Goal: Task Accomplishment & Management: Manage account settings

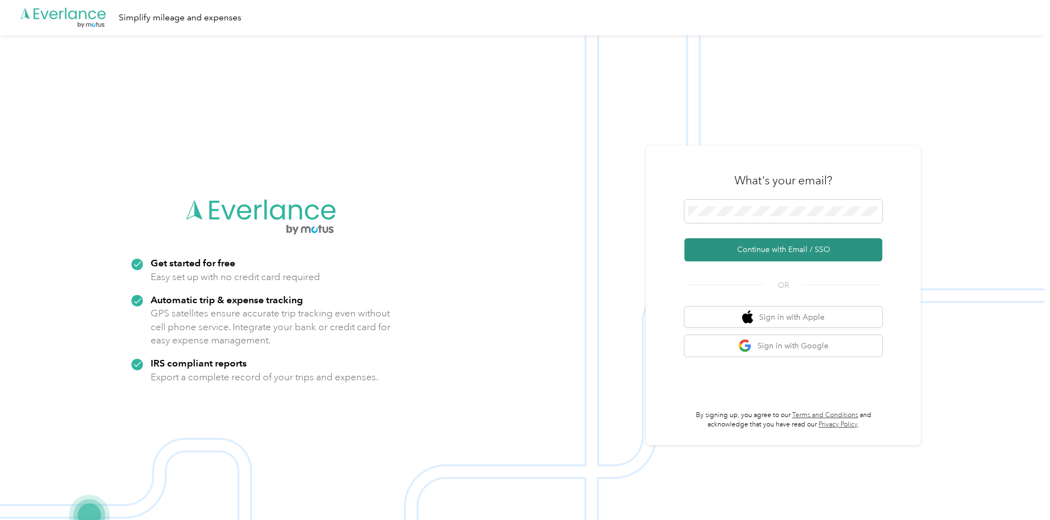
click at [762, 242] on button "Continue with Email / SSO" at bounding box center [784, 249] width 198 height 23
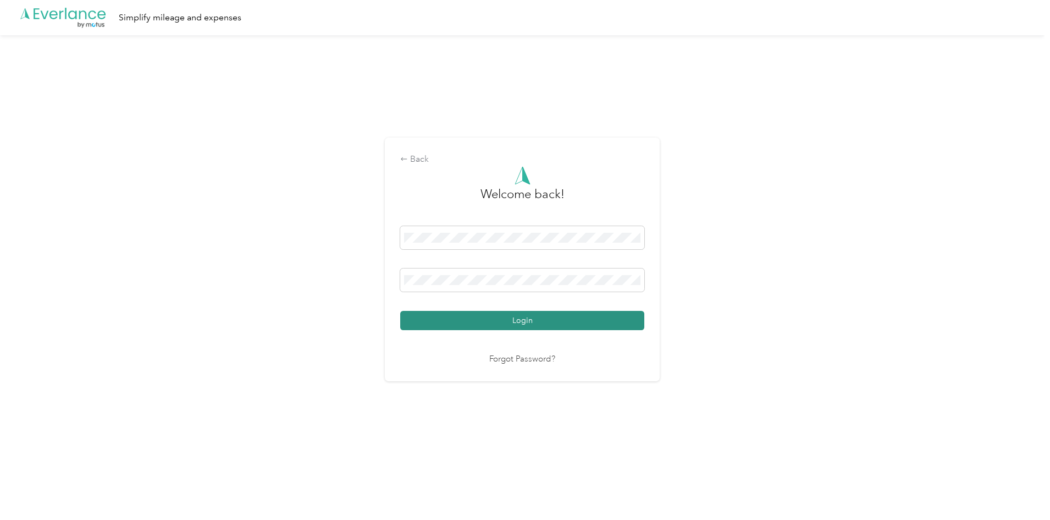
click at [470, 312] on button "Login" at bounding box center [522, 320] width 244 height 19
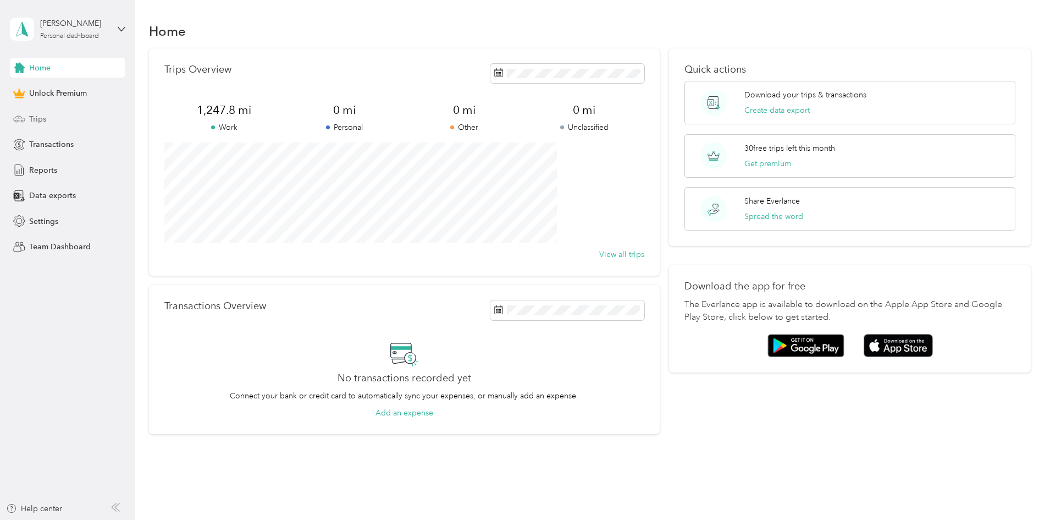
click at [80, 115] on div "Trips" at bounding box center [67, 119] width 115 height 20
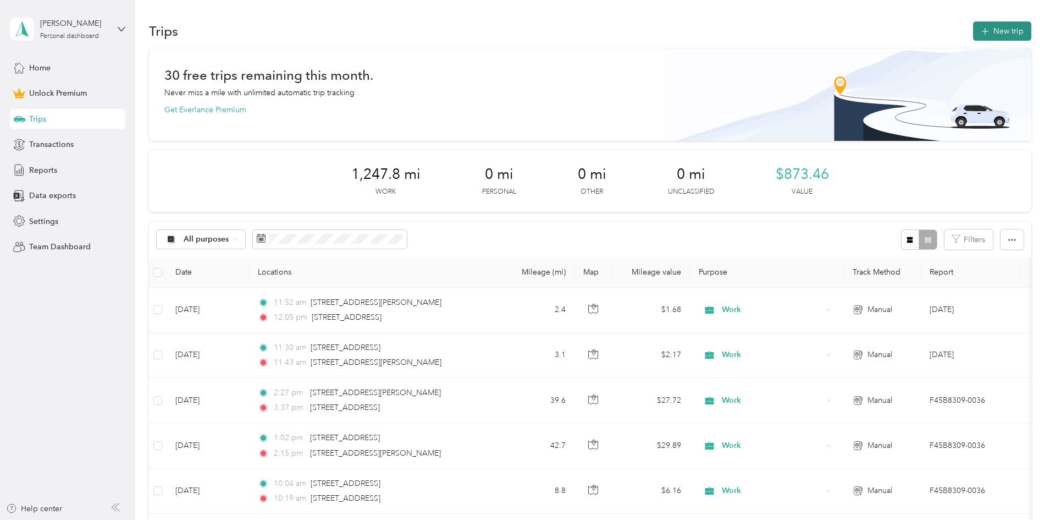
click at [973, 29] on button "New trip" at bounding box center [1002, 30] width 58 height 19
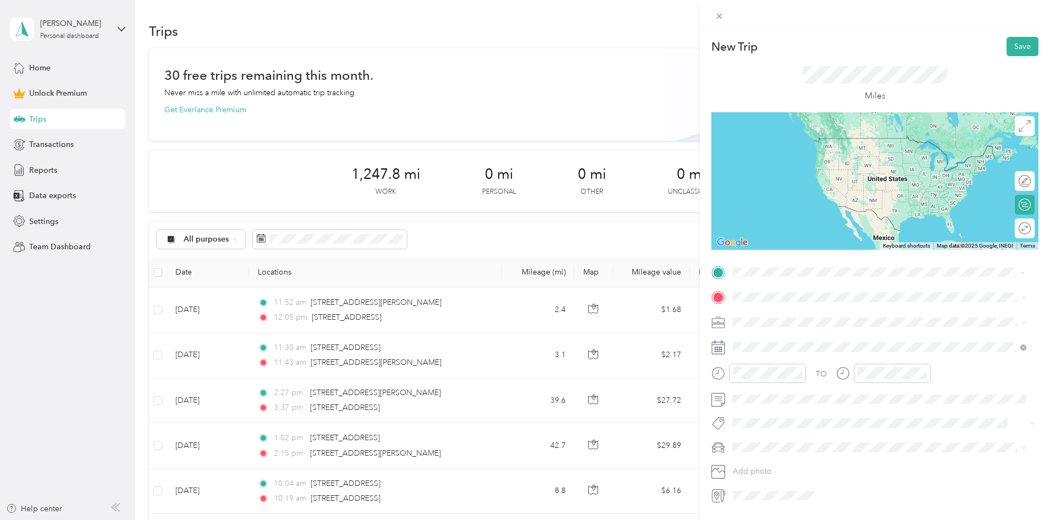
click at [803, 312] on span "[STREET_ADDRESS][US_STATE]" at bounding box center [809, 312] width 110 height 10
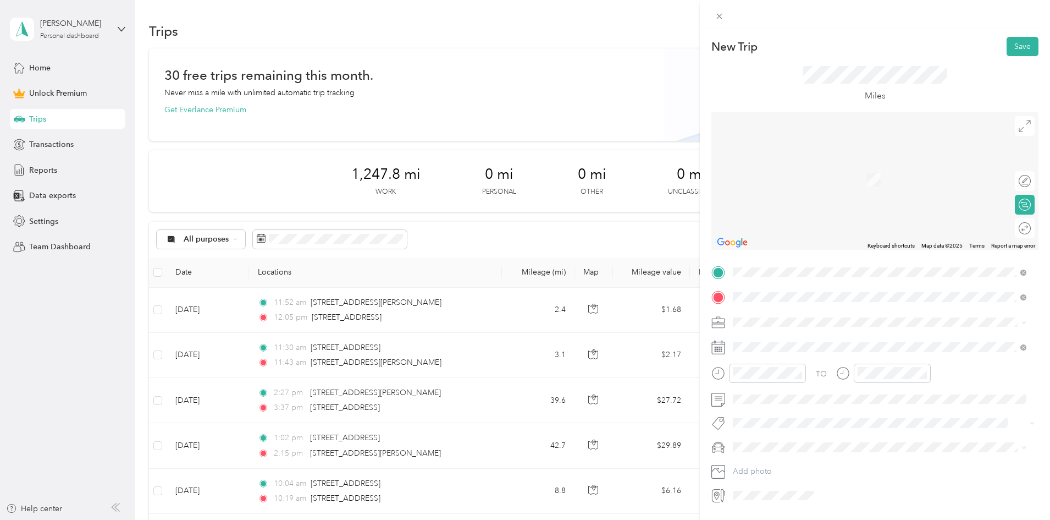
click at [782, 340] on span "[STREET_ADDRESS][PERSON_NAME][US_STATE]" at bounding box center [839, 337] width 171 height 10
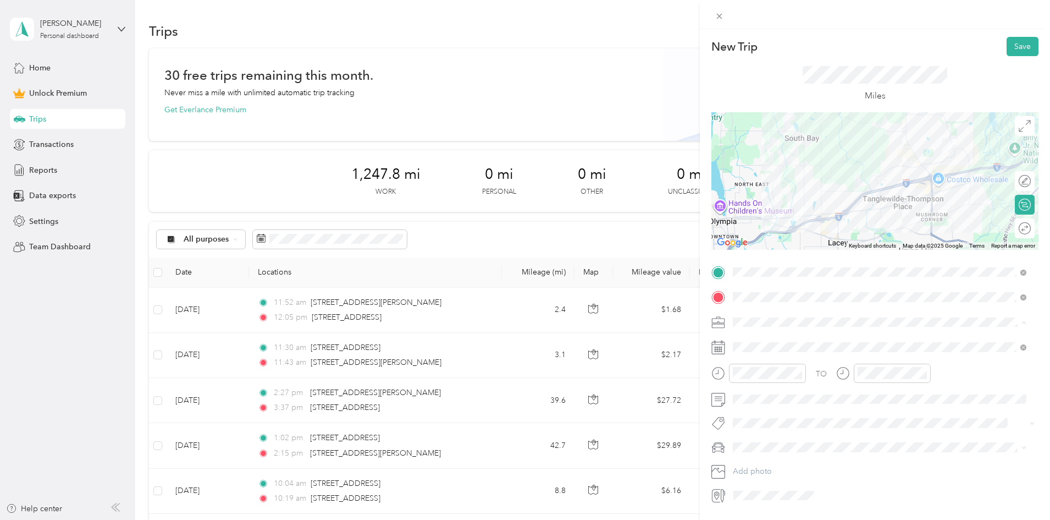
click at [758, 341] on div "Work" at bounding box center [880, 341] width 286 height 12
click at [758, 341] on span at bounding box center [884, 347] width 310 height 18
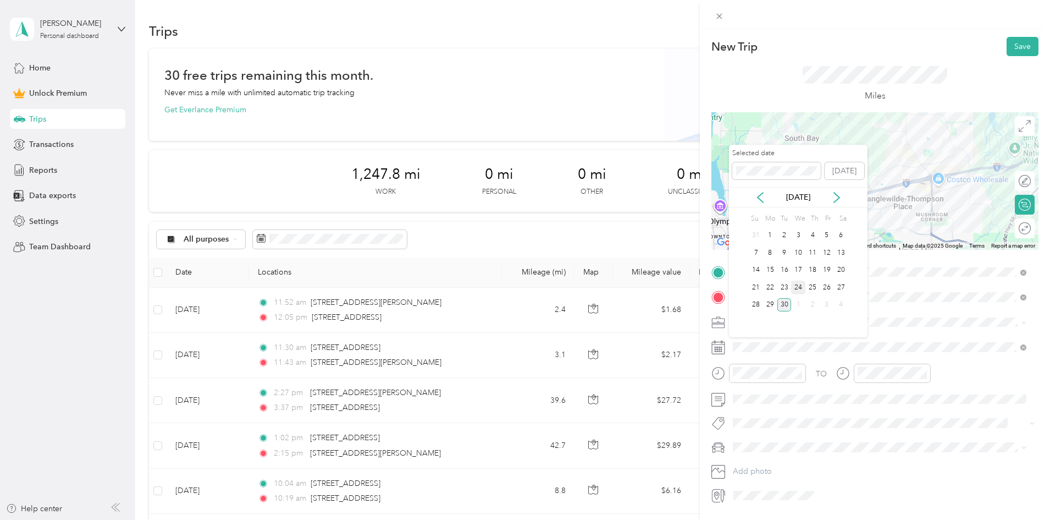
click at [798, 286] on div "24" at bounding box center [798, 287] width 14 height 14
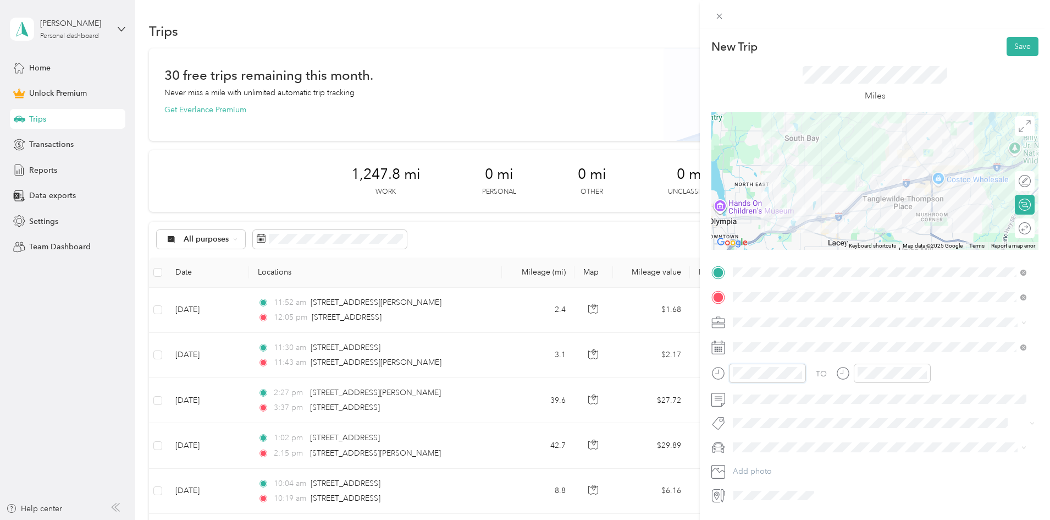
click at [697, 362] on div "New Trip Save This trip cannot be edited because it is either under review, app…" at bounding box center [525, 260] width 1050 height 520
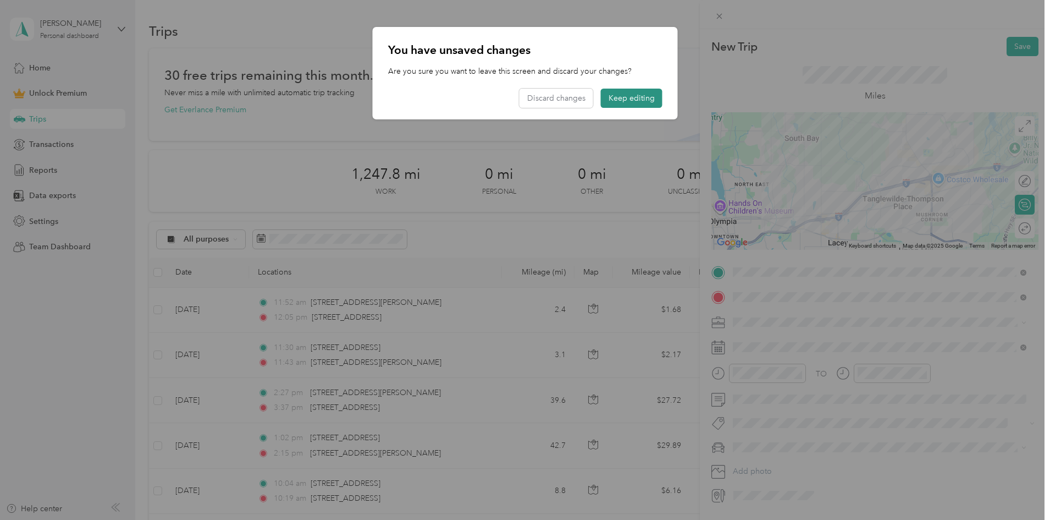
click at [634, 97] on button "Keep editing" at bounding box center [632, 98] width 62 height 19
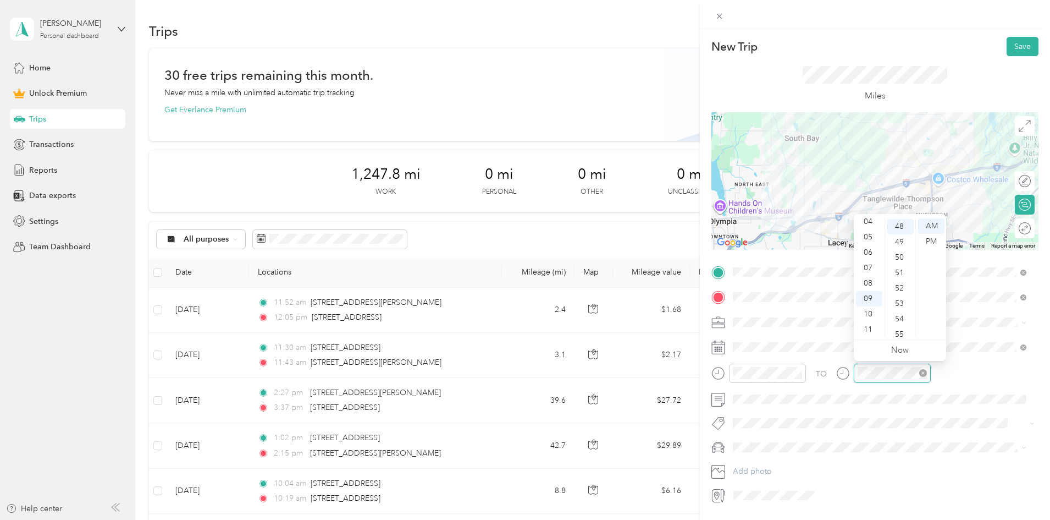
scroll to position [739, 0]
click at [977, 385] on div "TO" at bounding box center [875, 376] width 327 height 27
click at [1018, 55] on button "Save" at bounding box center [1023, 46] width 32 height 19
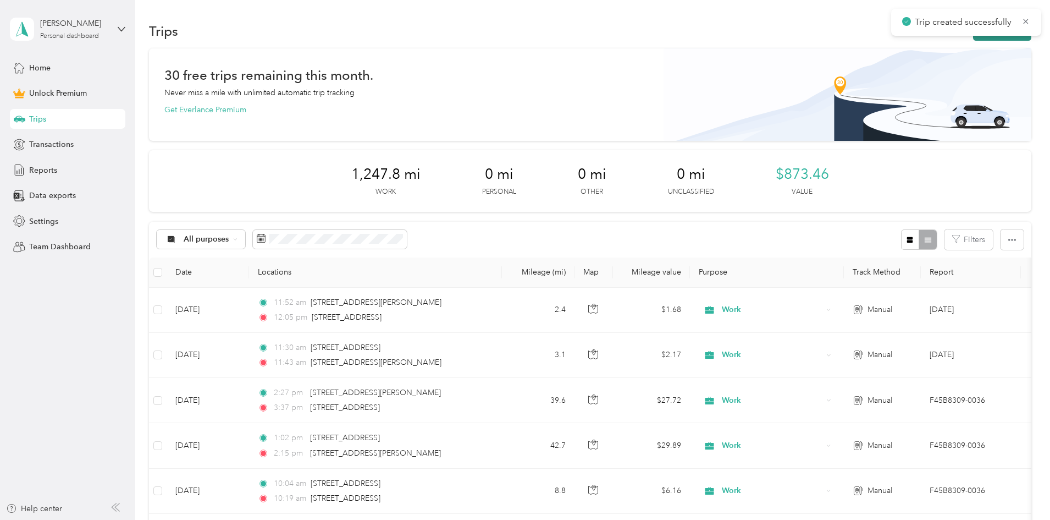
click at [973, 38] on button "New trip" at bounding box center [1002, 30] width 58 height 19
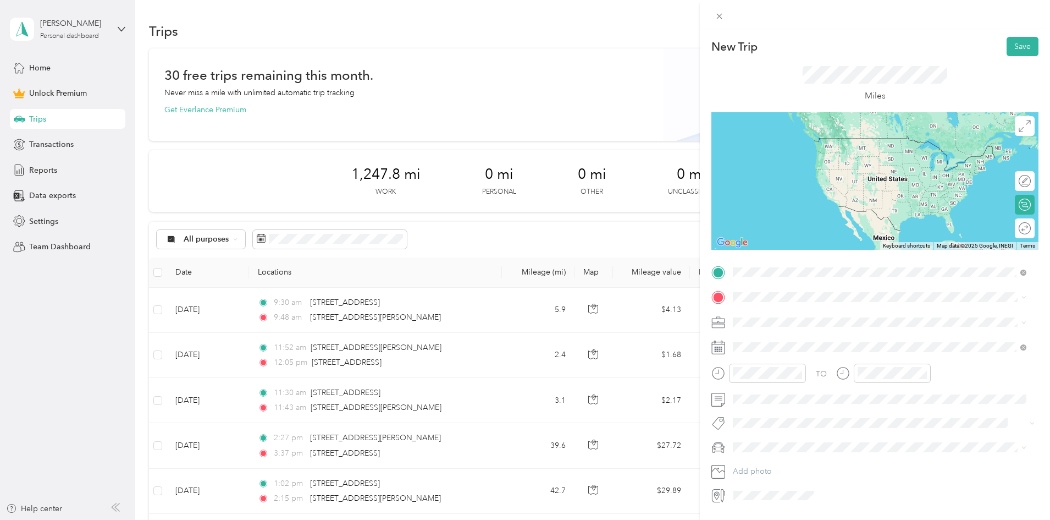
click at [793, 317] on span "[STREET_ADDRESS][PERSON_NAME][US_STATE]" at bounding box center [839, 312] width 171 height 10
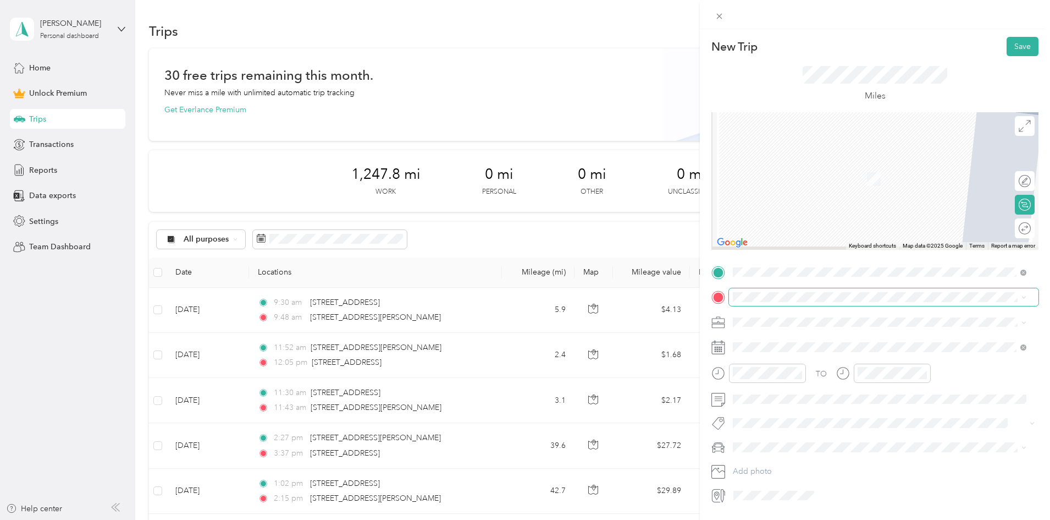
click at [787, 302] on span at bounding box center [884, 297] width 310 height 18
click at [774, 335] on span "[STREET_ADDRESS][US_STATE]" at bounding box center [809, 337] width 110 height 10
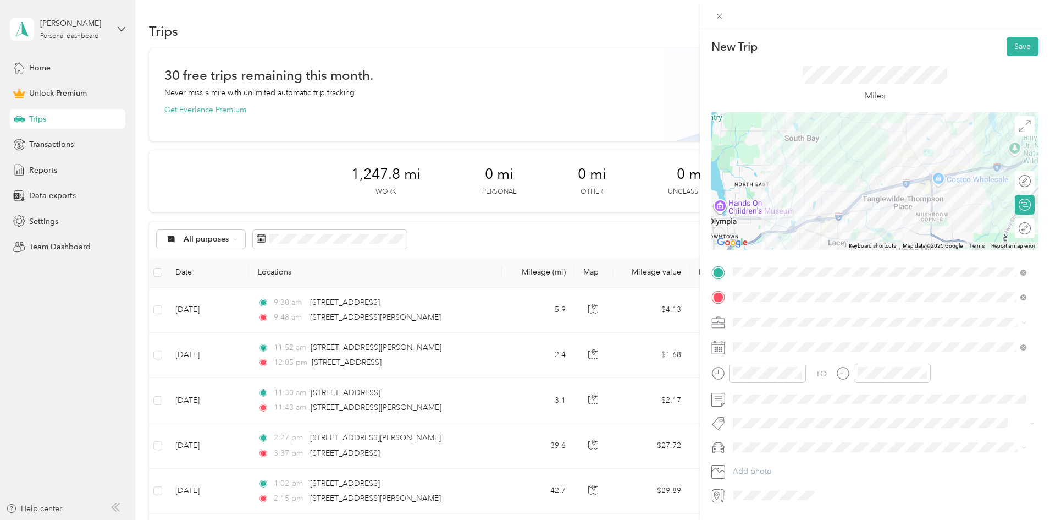
click at [761, 342] on div "Work" at bounding box center [880, 341] width 286 height 12
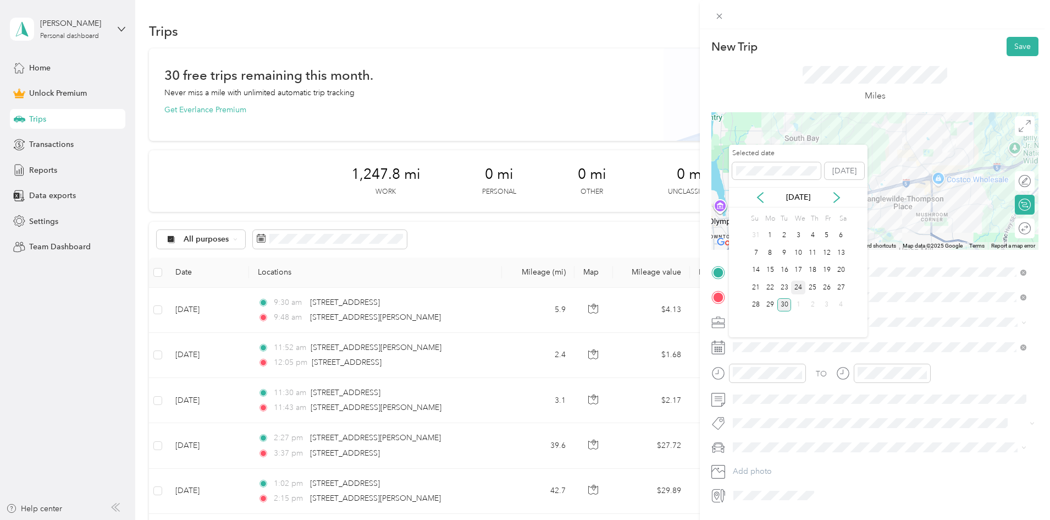
click at [800, 286] on div "24" at bounding box center [798, 287] width 14 height 14
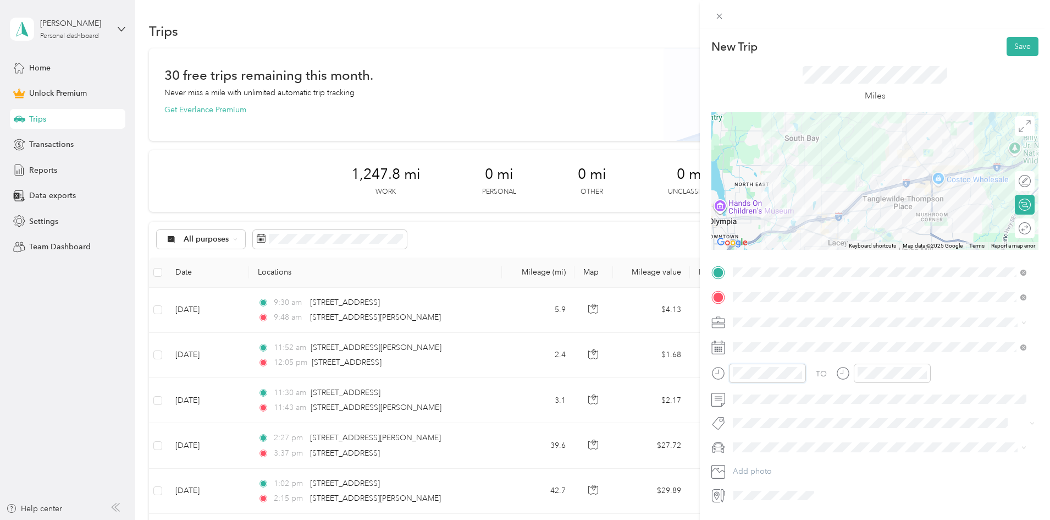
click at [712, 376] on div at bounding box center [759, 372] width 95 height 19
click at [833, 368] on div "TO" at bounding box center [875, 376] width 327 height 27
click at [757, 475] on button "Add photo" at bounding box center [884, 471] width 310 height 15
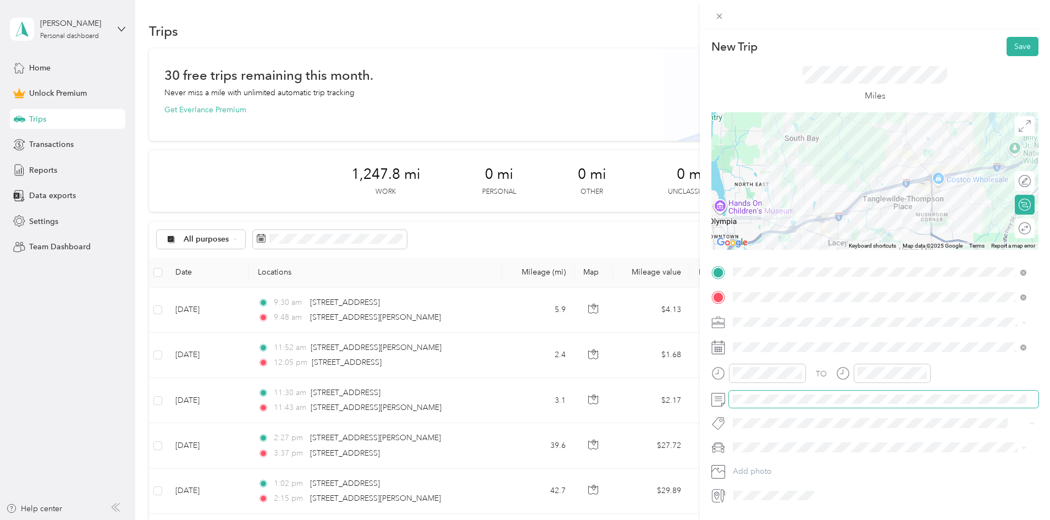
click at [718, 384] on div "TO Add photo" at bounding box center [875, 383] width 327 height 241
click at [1012, 63] on div "Miles" at bounding box center [875, 84] width 327 height 56
click at [1011, 47] on button "Save" at bounding box center [1023, 46] width 32 height 19
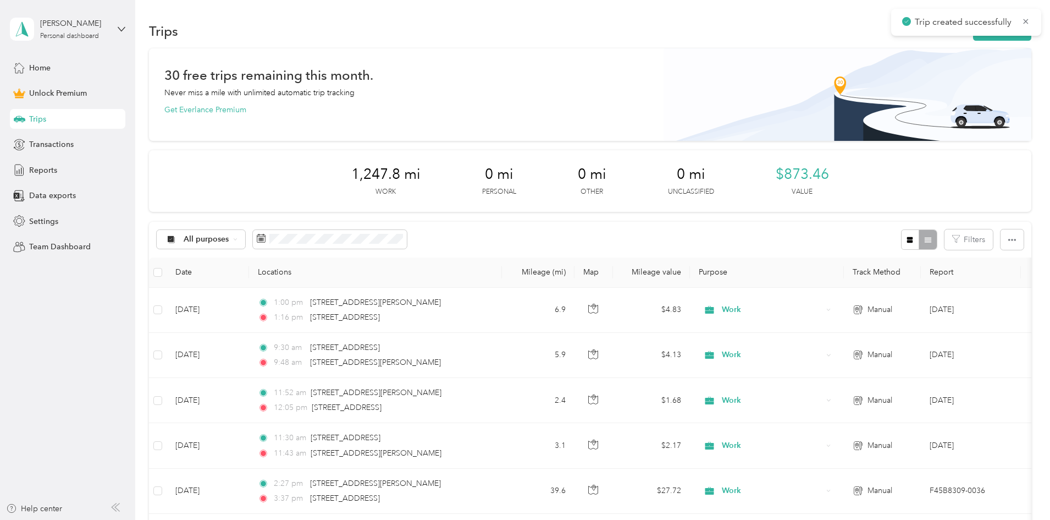
click at [924, 35] on div "Trip created successfully" at bounding box center [966, 22] width 150 height 27
click at [973, 37] on button "New trip" at bounding box center [1002, 30] width 58 height 19
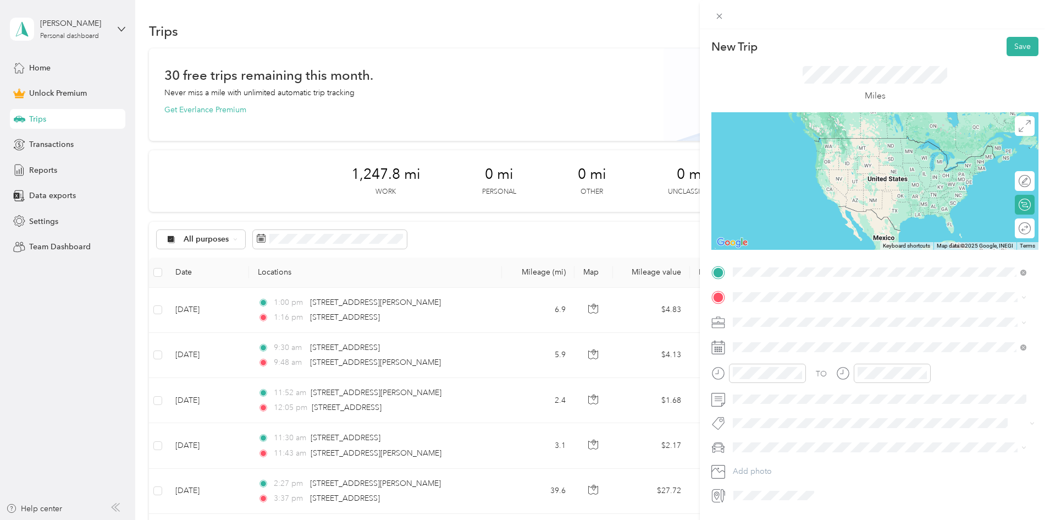
click at [795, 317] on span "[STREET_ADDRESS][US_STATE]" at bounding box center [809, 312] width 110 height 10
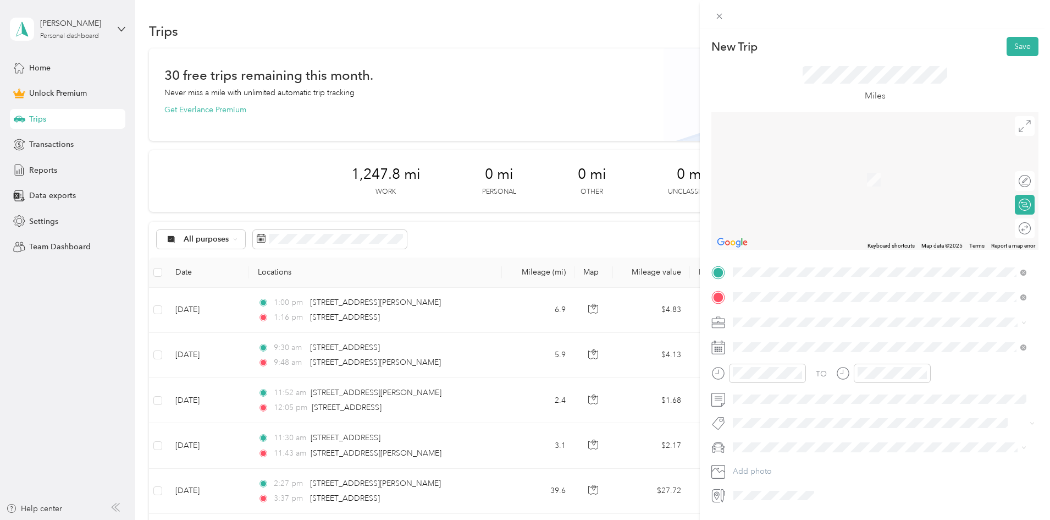
click at [769, 341] on span "[STREET_ADDRESS][US_STATE]" at bounding box center [809, 337] width 110 height 10
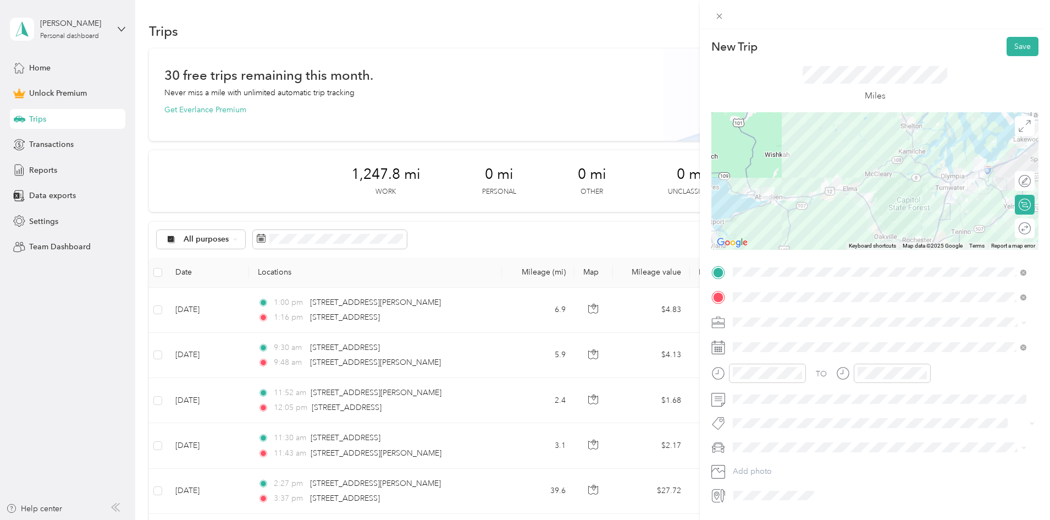
click at [769, 336] on div "Work" at bounding box center [880, 341] width 286 height 12
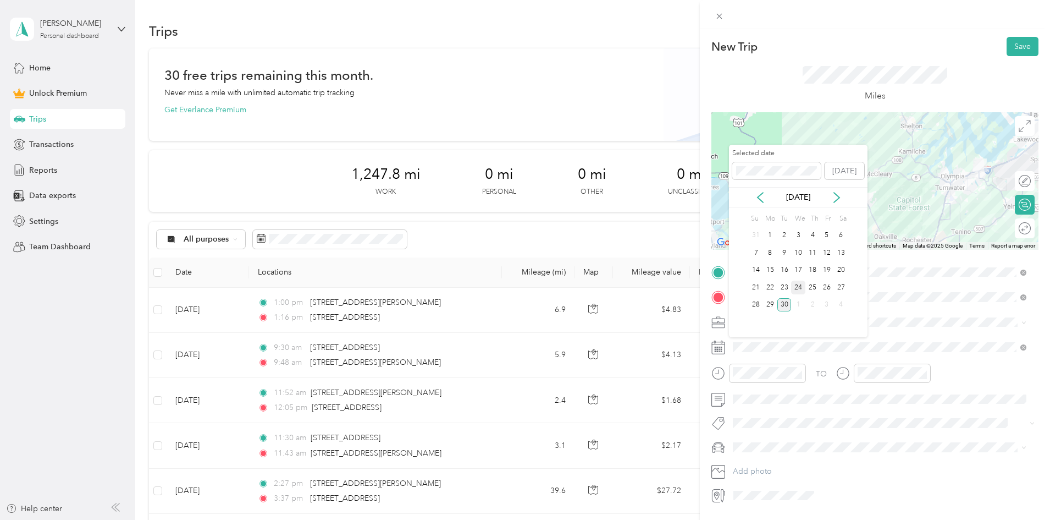
click at [801, 288] on div "24" at bounding box center [798, 287] width 14 height 14
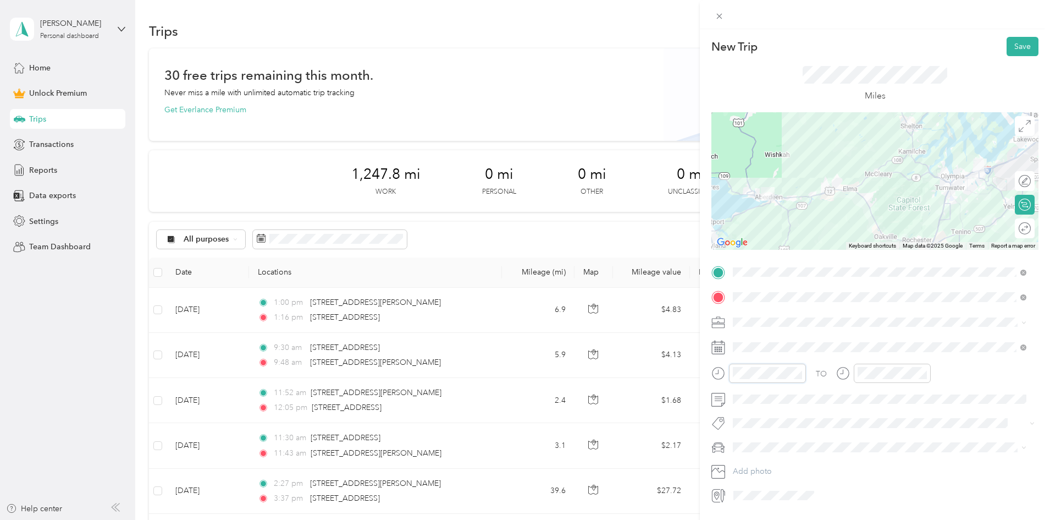
click at [722, 371] on div at bounding box center [759, 372] width 95 height 19
click at [815, 372] on div "TO" at bounding box center [875, 376] width 327 height 27
click at [988, 393] on span at bounding box center [884, 399] width 310 height 18
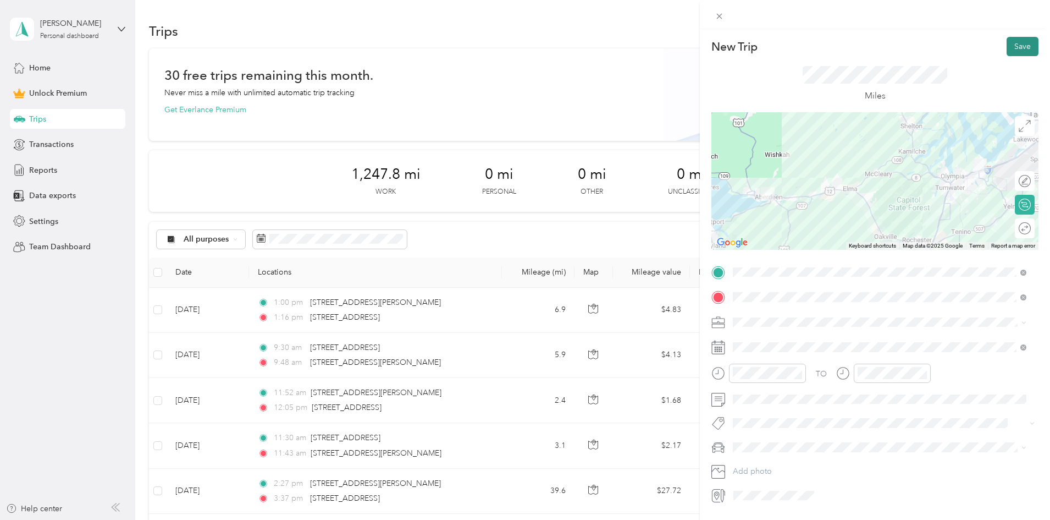
click at [1017, 40] on button "Save" at bounding box center [1023, 46] width 32 height 19
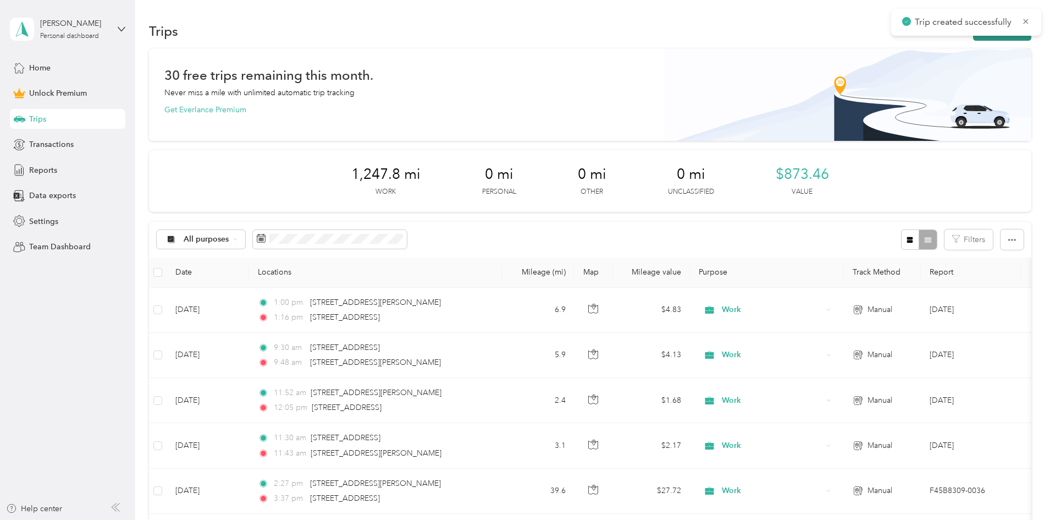
click at [973, 38] on button "New trip" at bounding box center [1002, 30] width 58 height 19
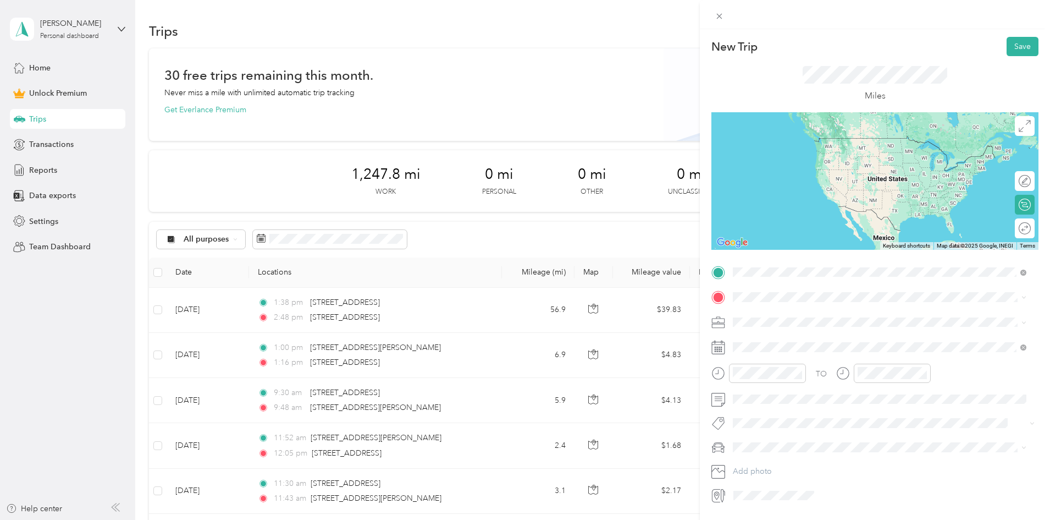
click at [796, 312] on span "[STREET_ADDRESS][US_STATE]" at bounding box center [809, 312] width 110 height 10
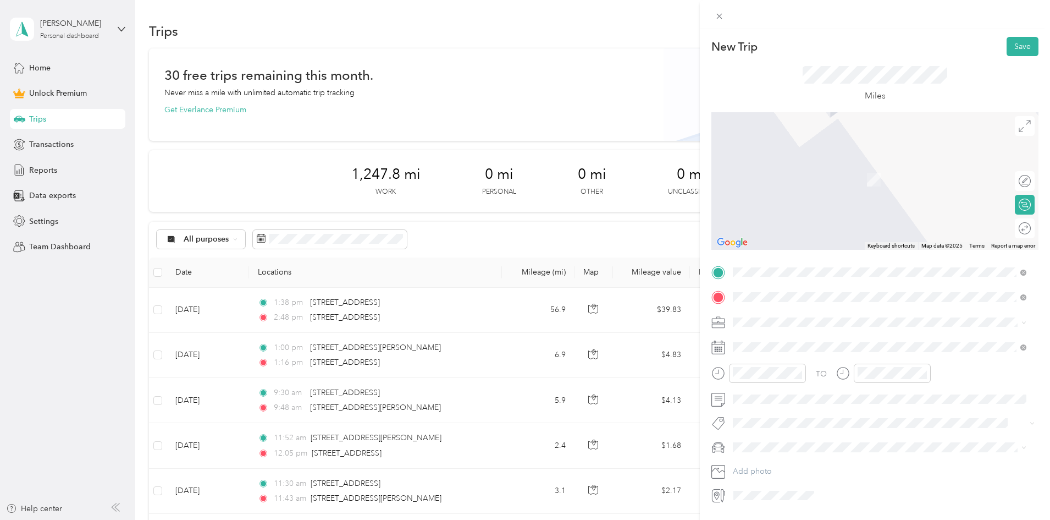
click at [756, 341] on span "[STREET_ADDRESS][US_STATE]" at bounding box center [809, 337] width 110 height 10
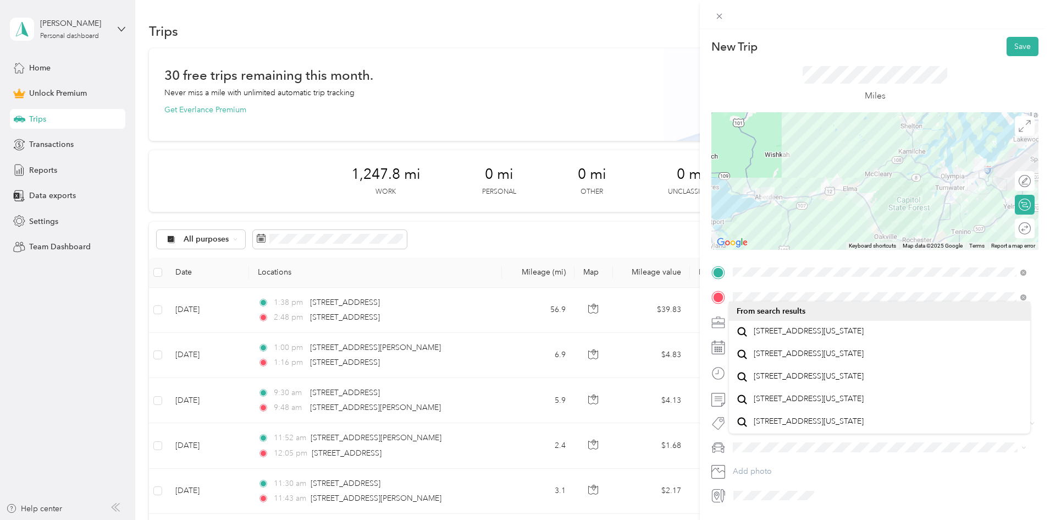
click at [763, 308] on div "TO Add photo" at bounding box center [875, 383] width 327 height 241
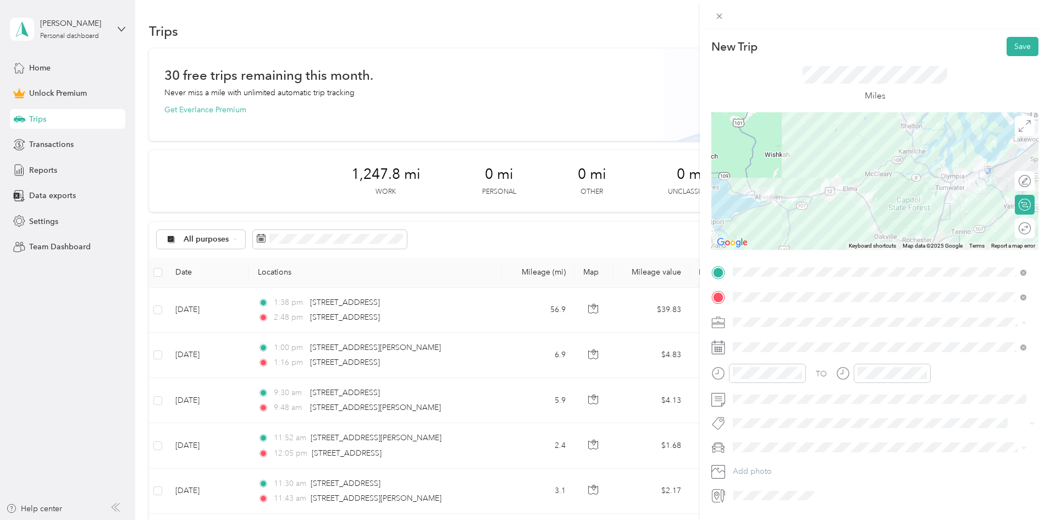
click at [757, 344] on div "Work" at bounding box center [880, 341] width 286 height 12
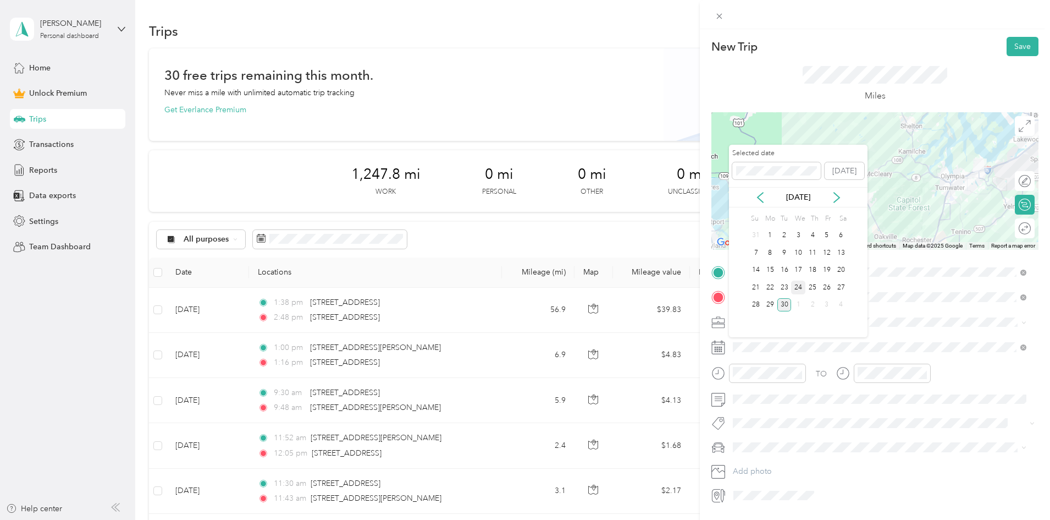
click at [801, 286] on div "24" at bounding box center [798, 287] width 14 height 14
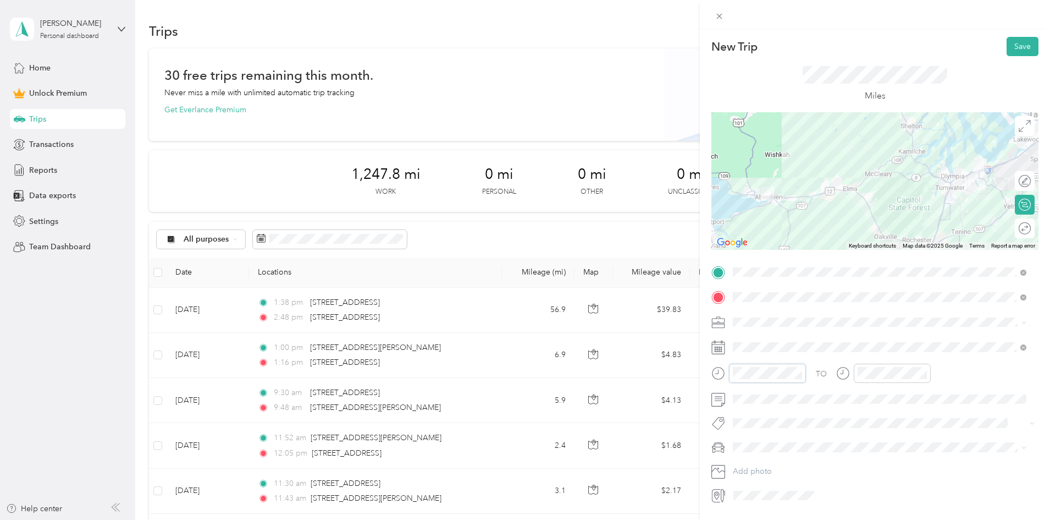
click at [714, 383] on div at bounding box center [759, 376] width 95 height 27
click at [828, 382] on div "TO" at bounding box center [875, 376] width 327 height 27
click at [999, 380] on div "TO" at bounding box center [875, 376] width 327 height 27
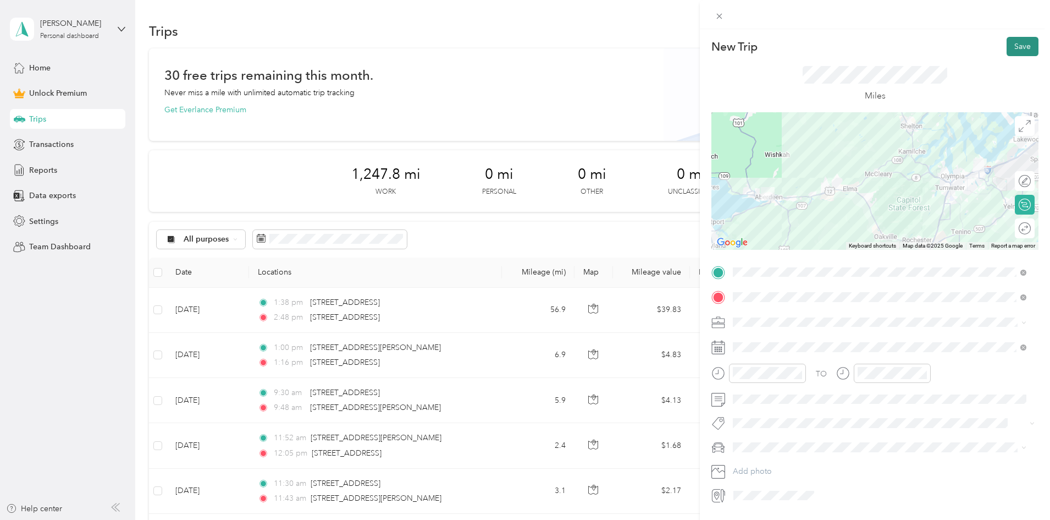
click at [1017, 53] on button "Save" at bounding box center [1023, 46] width 32 height 19
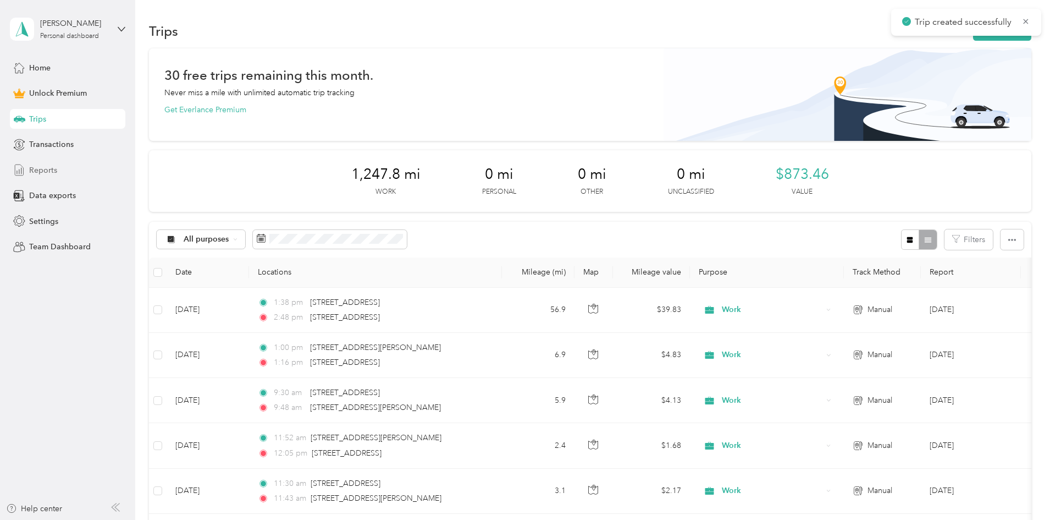
click at [59, 173] on div "Reports" at bounding box center [67, 170] width 115 height 20
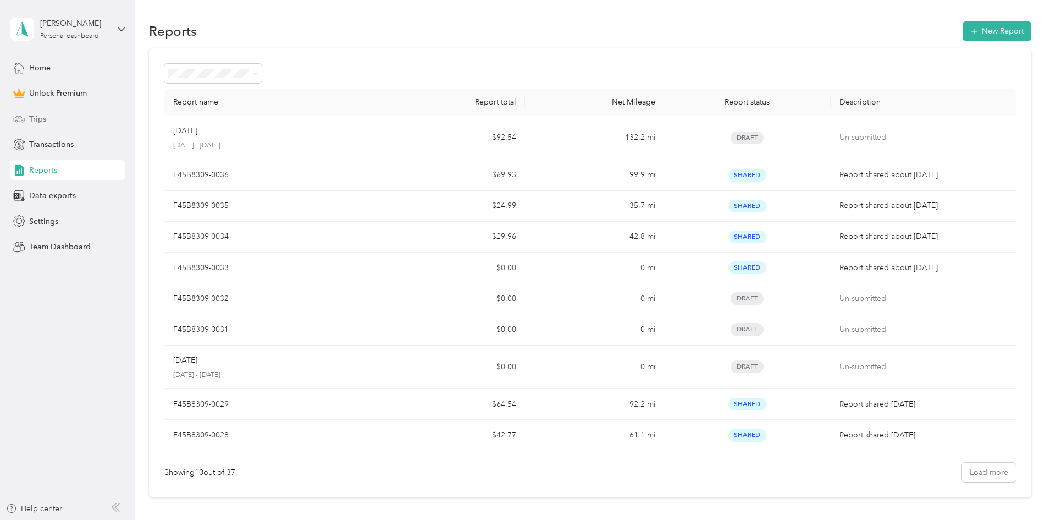
click at [100, 119] on div "Trips" at bounding box center [67, 119] width 115 height 20
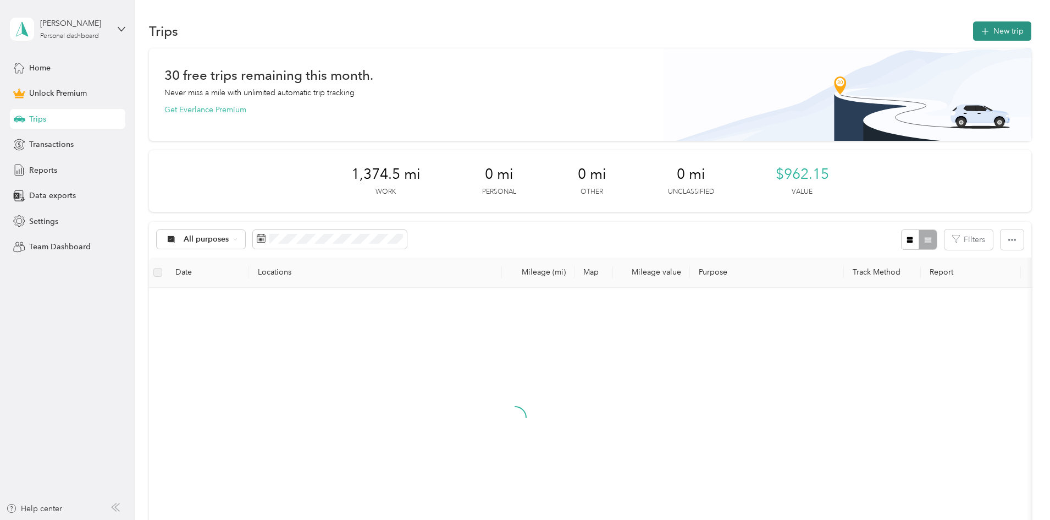
click at [973, 34] on button "New trip" at bounding box center [1002, 30] width 58 height 19
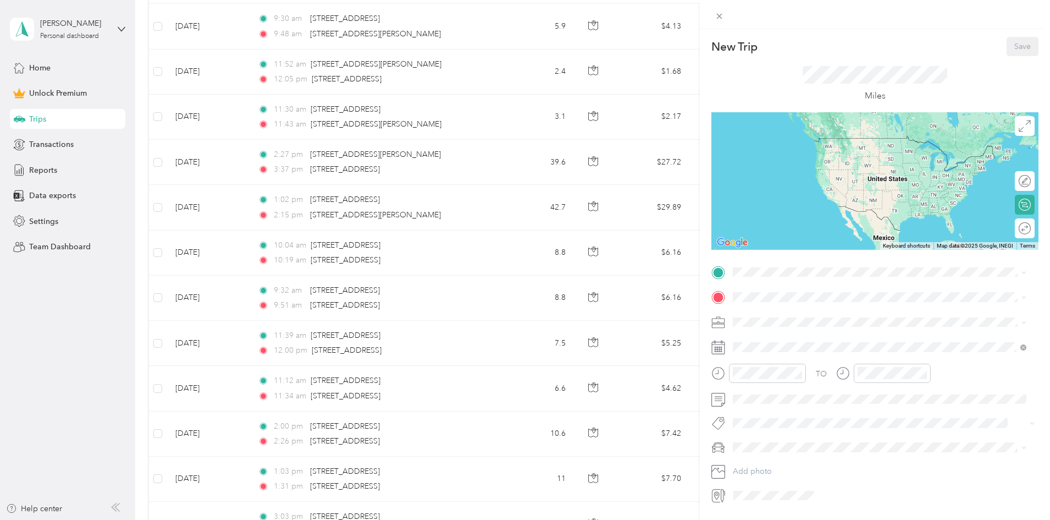
scroll to position [454, 0]
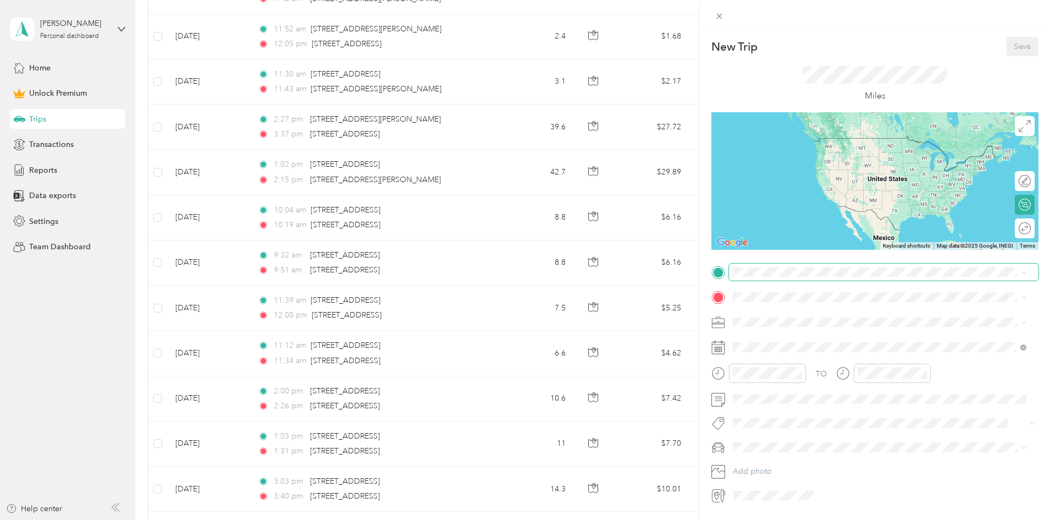
click at [872, 278] on span at bounding box center [884, 272] width 310 height 18
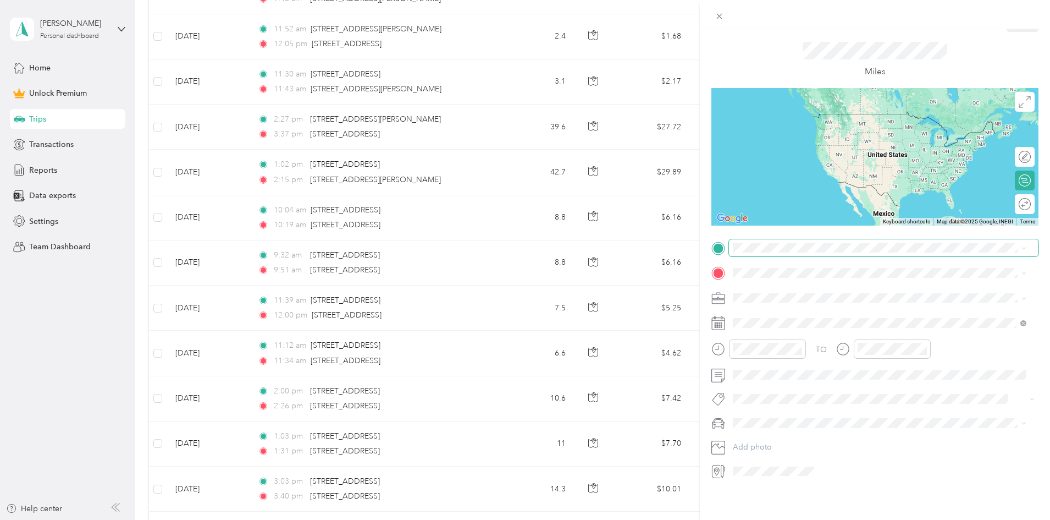
scroll to position [32, 0]
click at [863, 245] on span at bounding box center [884, 248] width 310 height 18
click at [807, 284] on span "[STREET_ADDRESS][US_STATE]" at bounding box center [809, 279] width 110 height 10
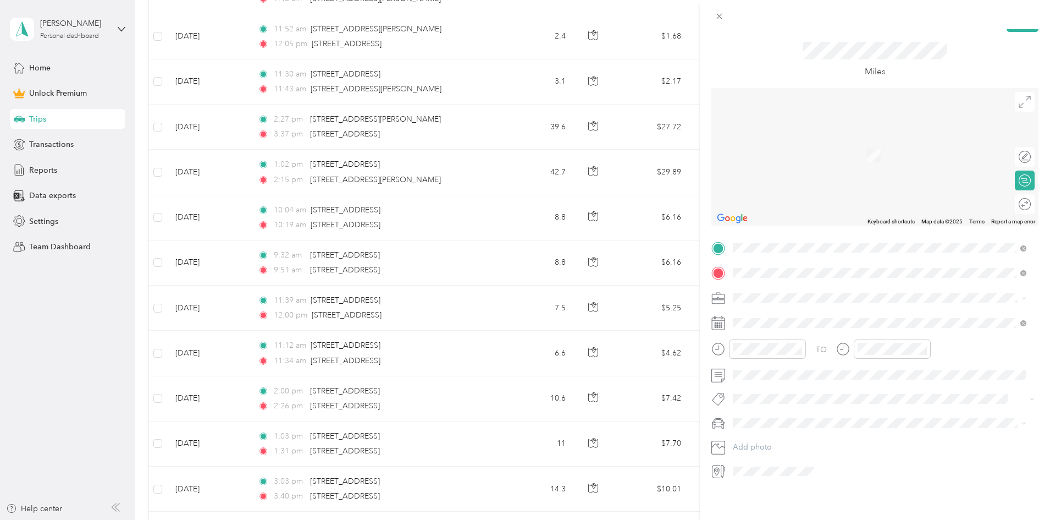
click at [807, 302] on span "[STREET_ADDRESS][PERSON_NAME][US_STATE]" at bounding box center [839, 304] width 171 height 10
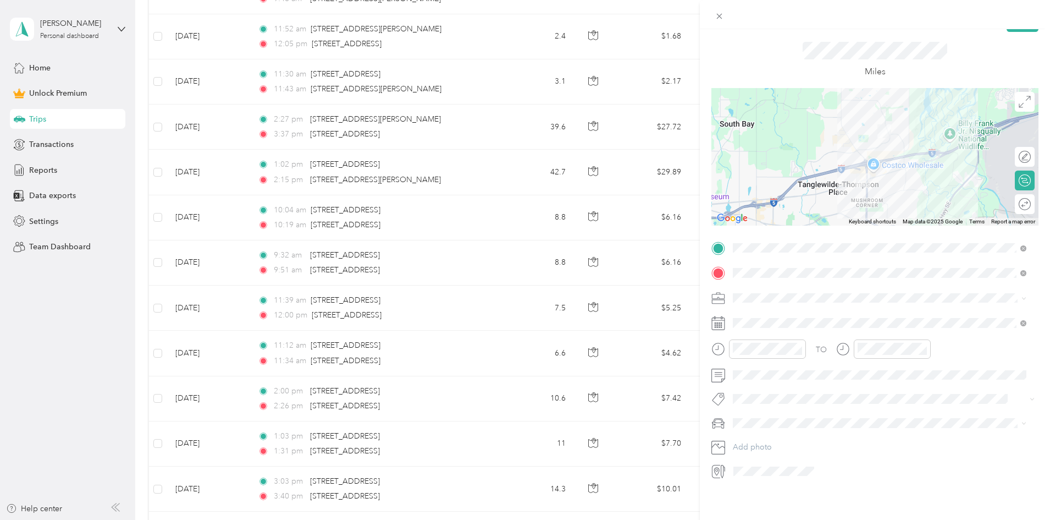
click at [764, 315] on li "Work" at bounding box center [879, 307] width 301 height 19
click at [718, 339] on div at bounding box center [759, 348] width 95 height 19
click at [825, 415] on div "5" at bounding box center [827, 415] width 14 height 14
click at [851, 339] on div at bounding box center [883, 348] width 95 height 19
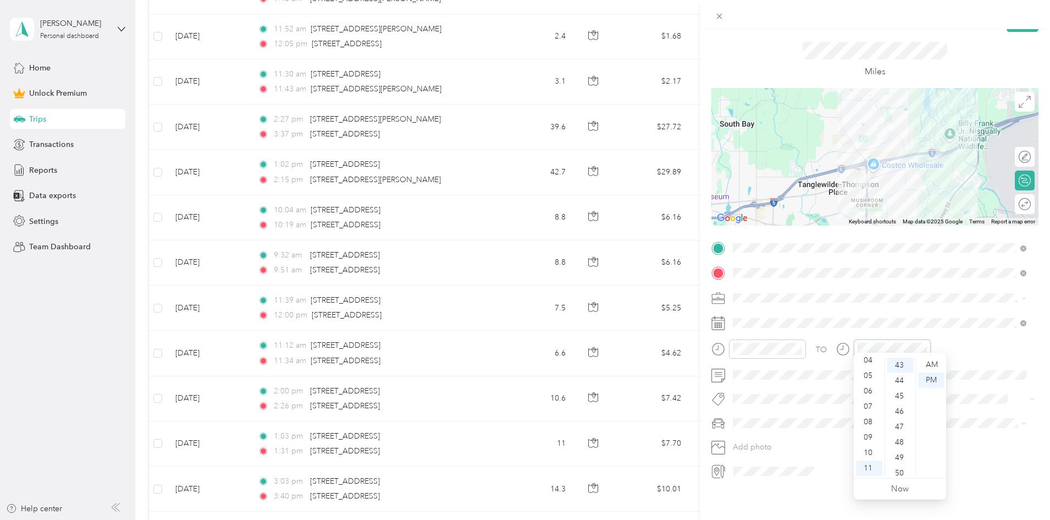
scroll to position [662, 0]
click at [977, 341] on div "TO" at bounding box center [875, 352] width 327 height 27
click at [994, 68] on div "Miles" at bounding box center [875, 60] width 327 height 56
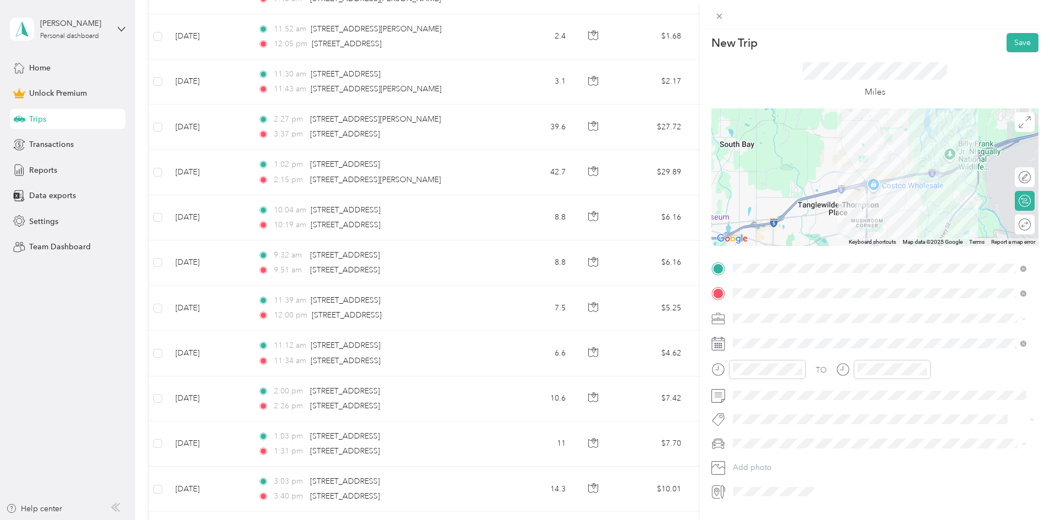
scroll to position [0, 0]
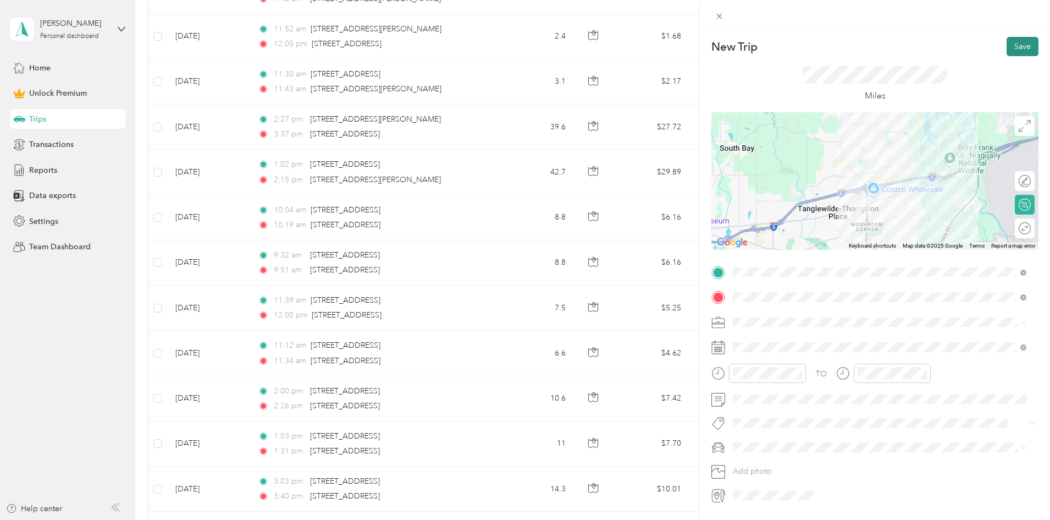
click at [1013, 39] on button "Save" at bounding box center [1023, 46] width 32 height 19
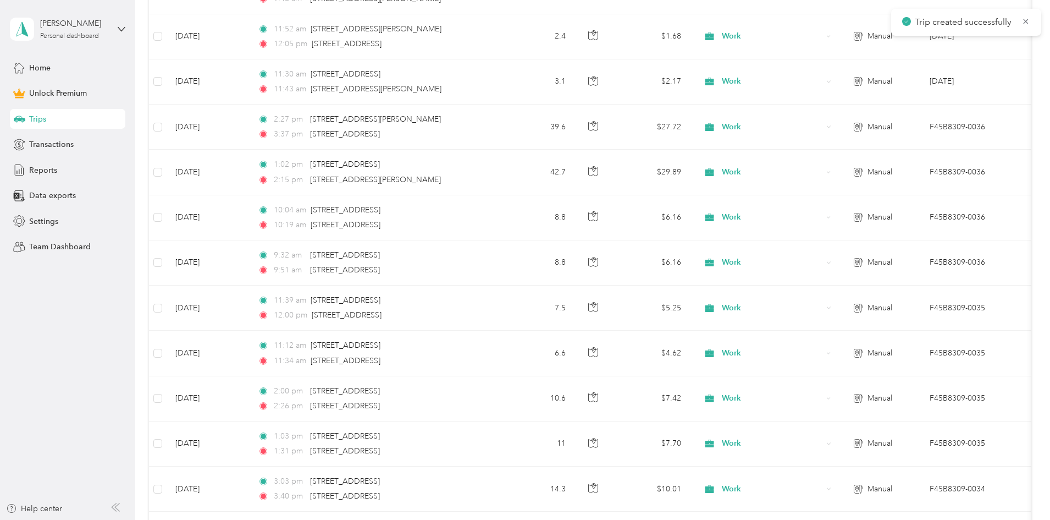
click at [1013, 519] on div "New Trip Save This trip cannot be edited because it is either under review, app…" at bounding box center [522, 520] width 1045 height 0
click at [1026, 25] on icon at bounding box center [1026, 21] width 9 height 10
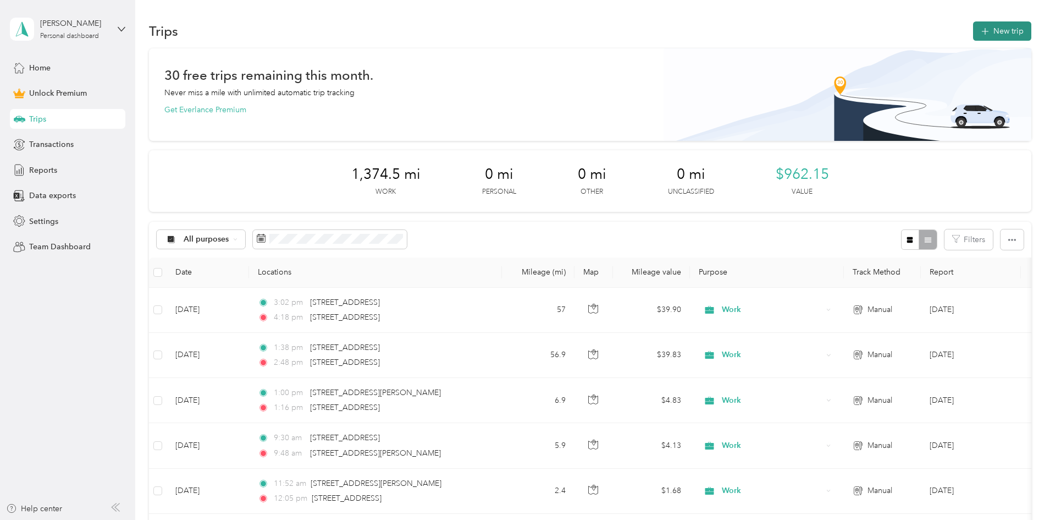
click at [973, 35] on button "New trip" at bounding box center [1002, 30] width 58 height 19
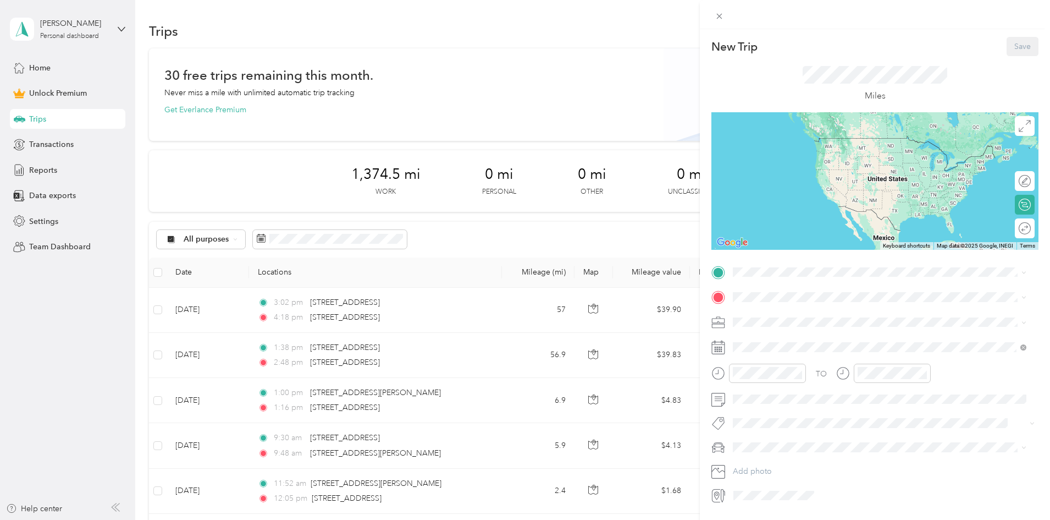
click at [761, 261] on div "New Trip Save This trip cannot be edited because it is either under review, app…" at bounding box center [875, 270] width 327 height 467
click at [760, 278] on span at bounding box center [884, 272] width 310 height 18
click at [804, 317] on span "[STREET_ADDRESS][PERSON_NAME][US_STATE]" at bounding box center [839, 312] width 171 height 10
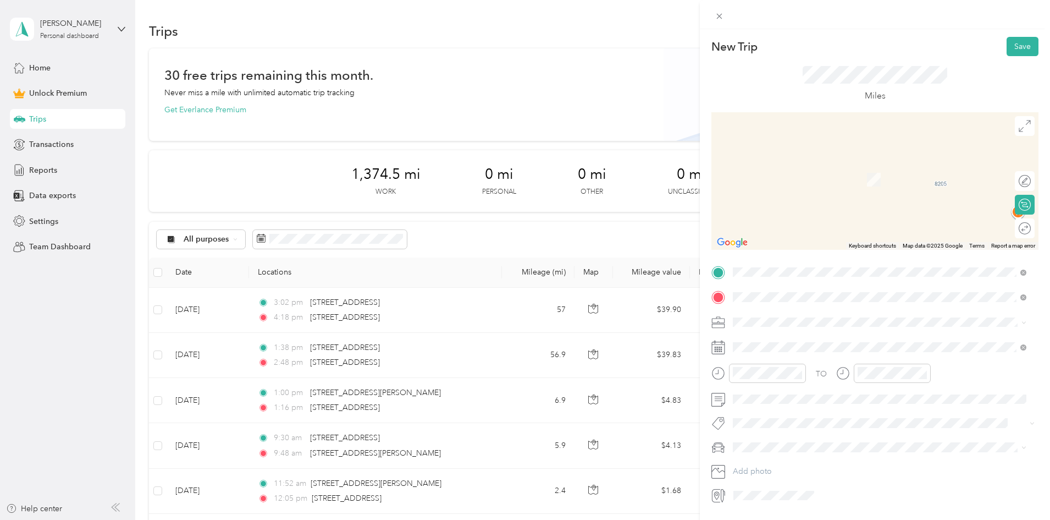
click at [791, 341] on span "[STREET_ADDRESS][US_STATE]" at bounding box center [809, 337] width 110 height 10
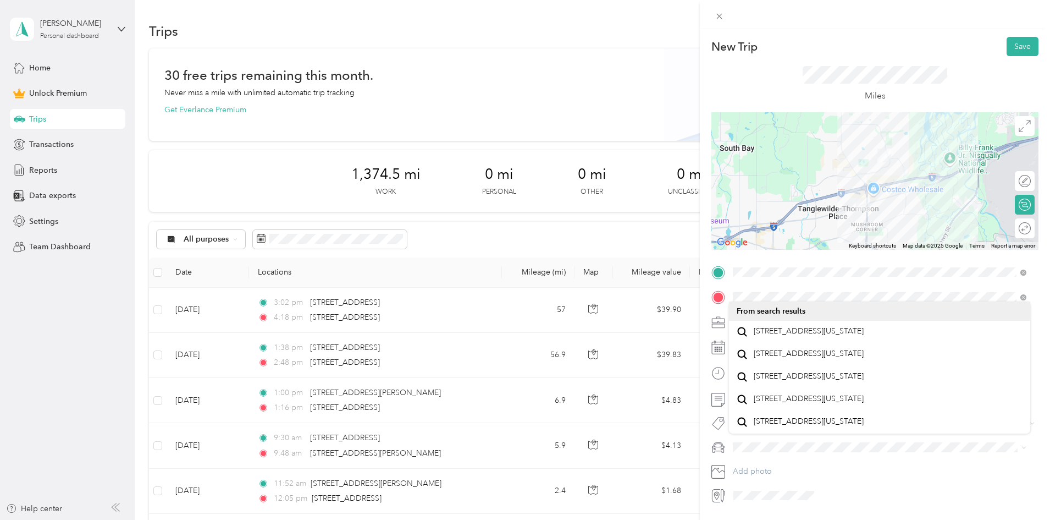
click at [762, 311] on div "TO Add photo" at bounding box center [875, 383] width 327 height 241
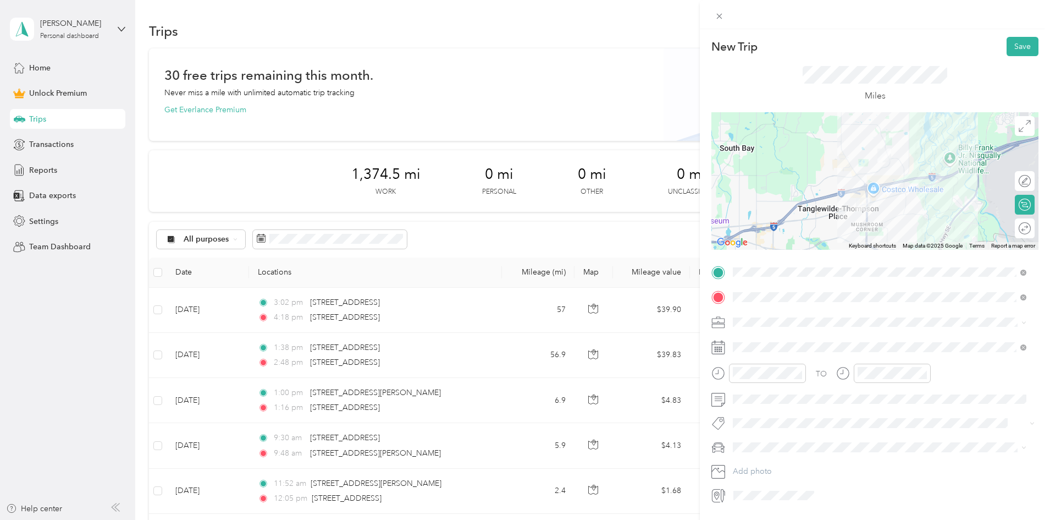
click at [761, 314] on span at bounding box center [884, 322] width 310 height 18
click at [762, 344] on div "Work" at bounding box center [880, 341] width 286 height 12
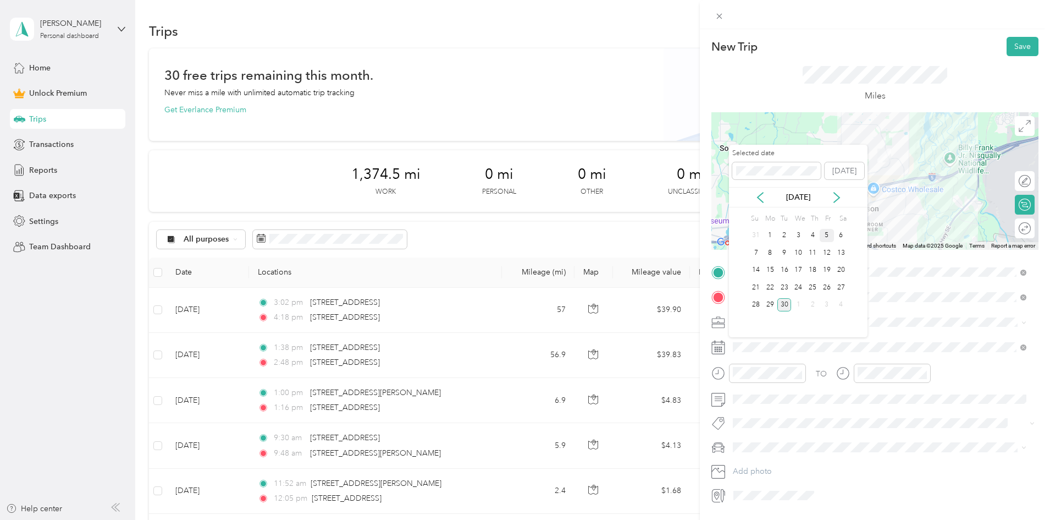
click at [828, 236] on div "5" at bounding box center [827, 236] width 14 height 14
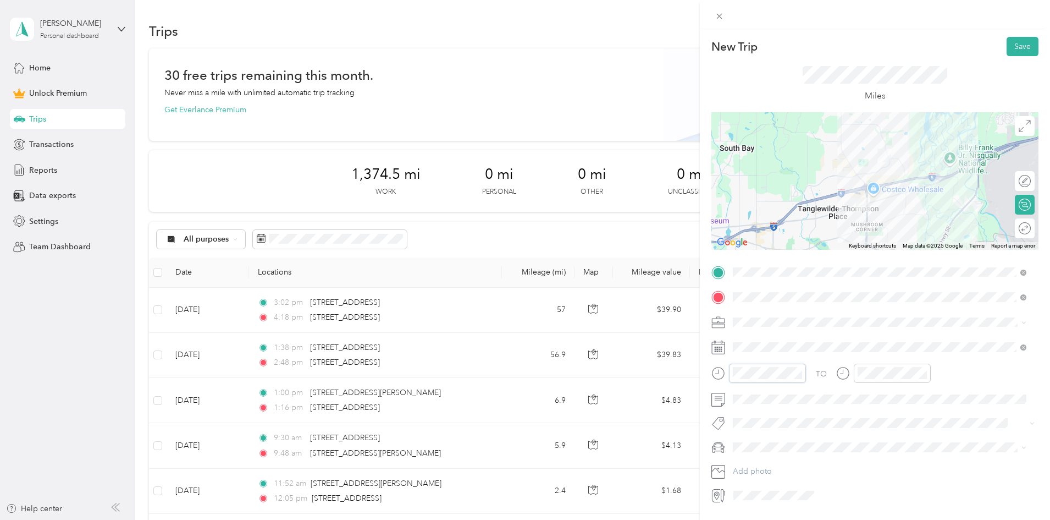
click at [707, 374] on form "New Trip Save This trip cannot be edited because it is either under review, app…" at bounding box center [875, 270] width 350 height 467
click at [839, 368] on div at bounding box center [883, 372] width 95 height 19
click at [1022, 44] on button "Save" at bounding box center [1023, 46] width 32 height 19
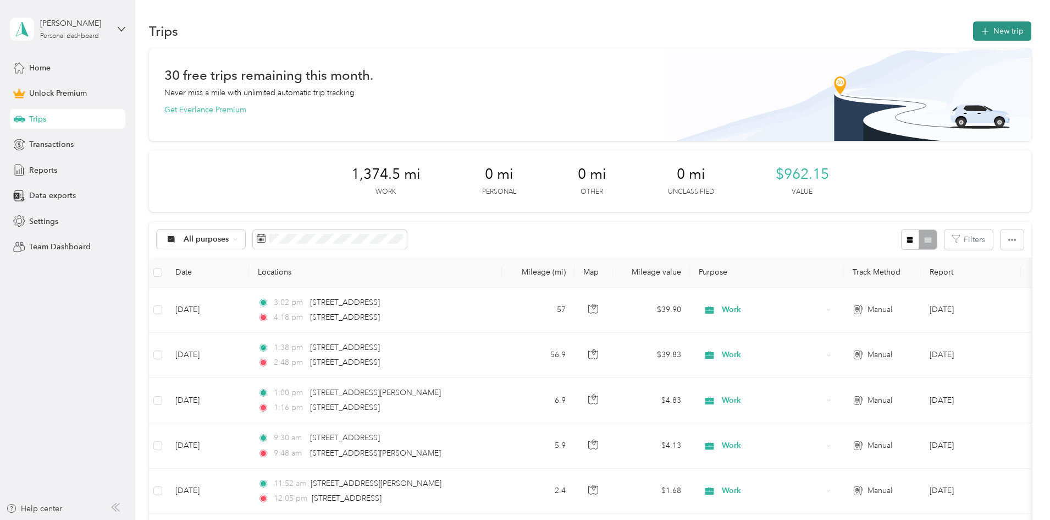
click at [973, 30] on button "New trip" at bounding box center [1002, 30] width 58 height 19
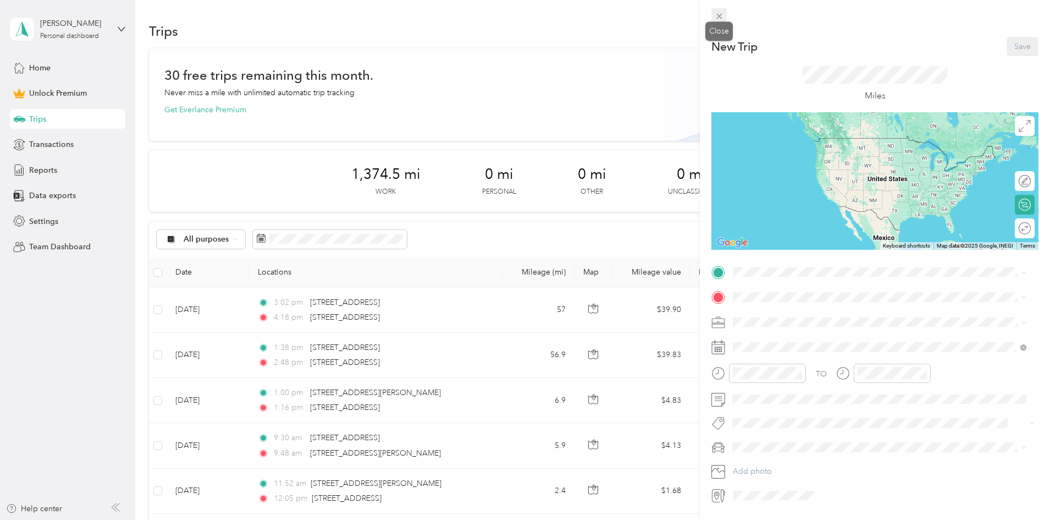
click at [718, 14] on icon at bounding box center [719, 16] width 9 height 9
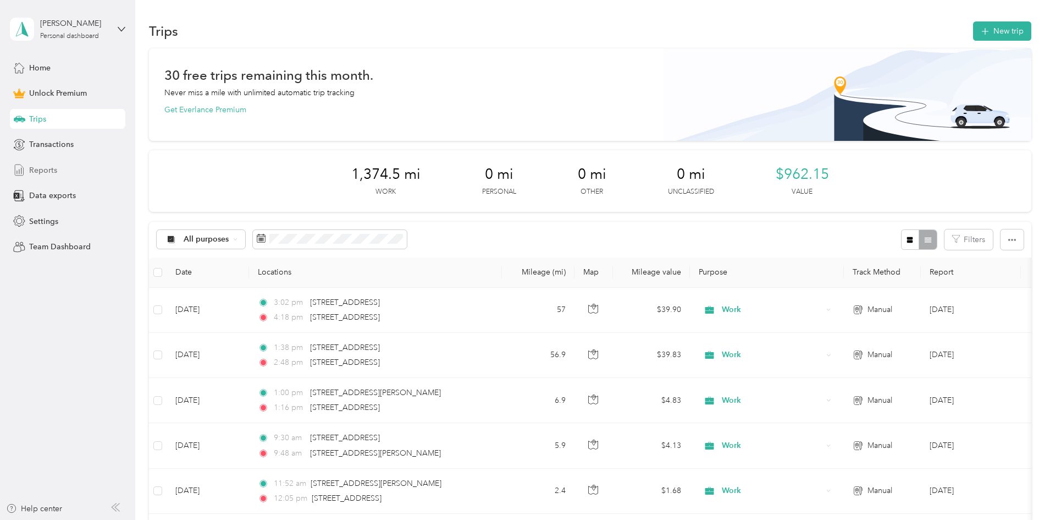
click at [84, 160] on div "Reports" at bounding box center [67, 170] width 115 height 20
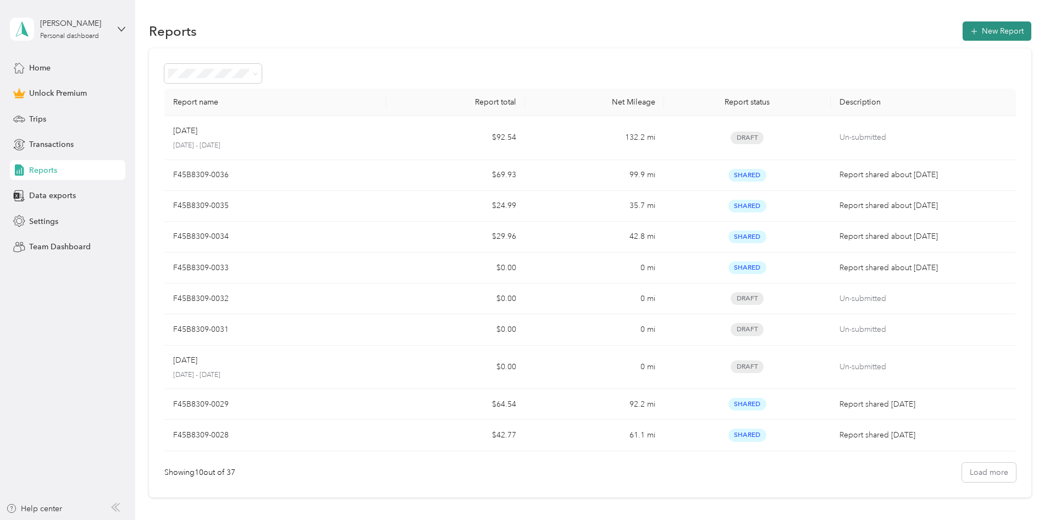
click at [963, 29] on button "New Report" at bounding box center [997, 30] width 69 height 19
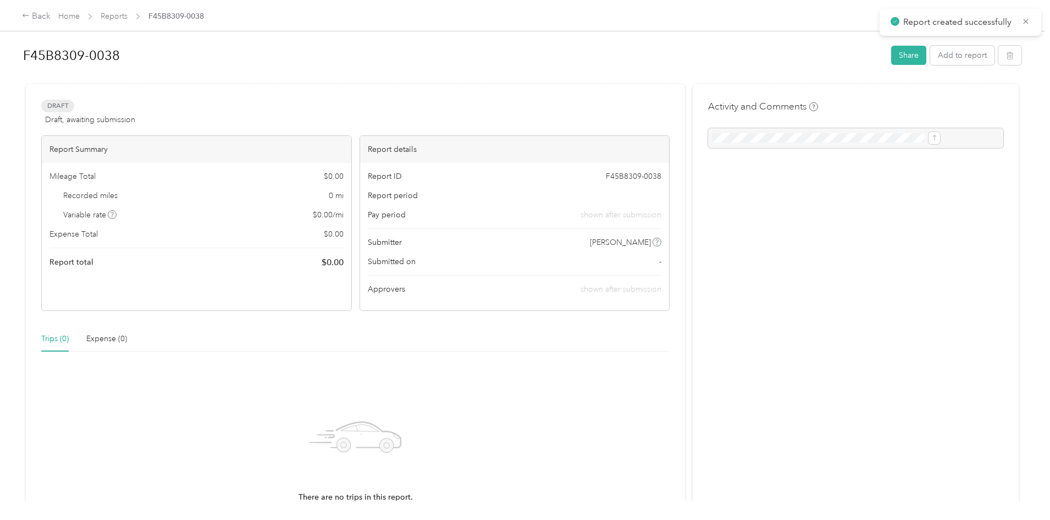
click at [321, 384] on div "There are no trips in this report. New trip Add trips" at bounding box center [355, 463] width 629 height 207
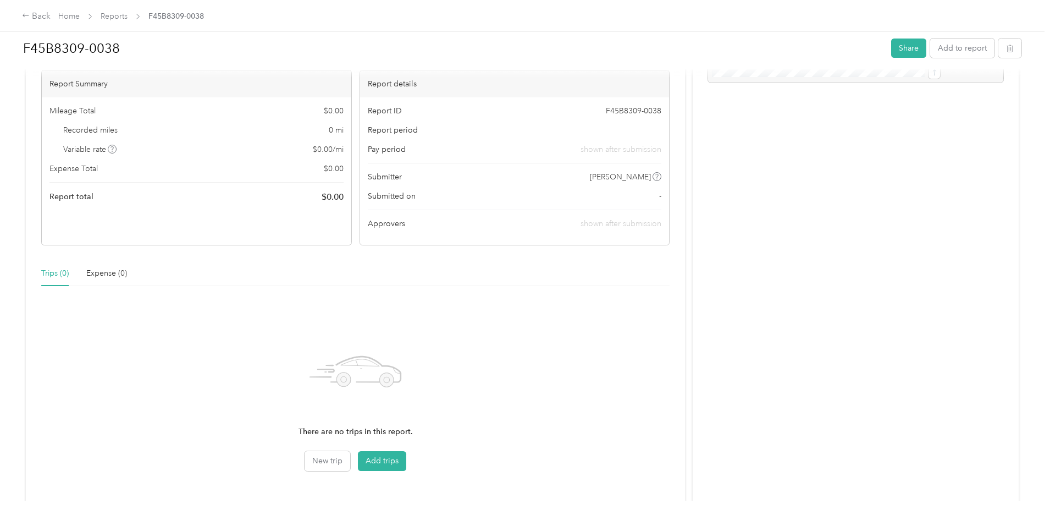
scroll to position [88, 0]
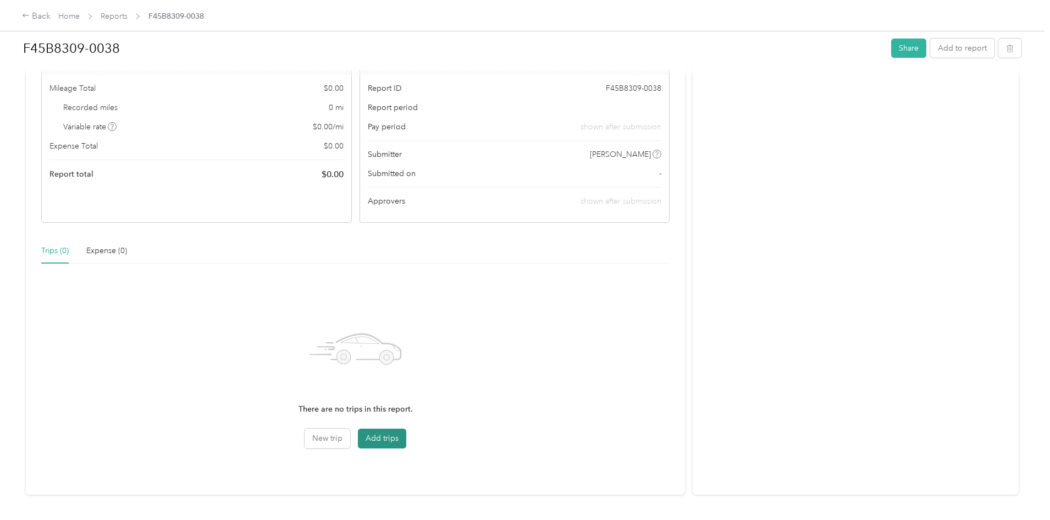
click at [405, 444] on button "Add trips" at bounding box center [382, 438] width 48 height 20
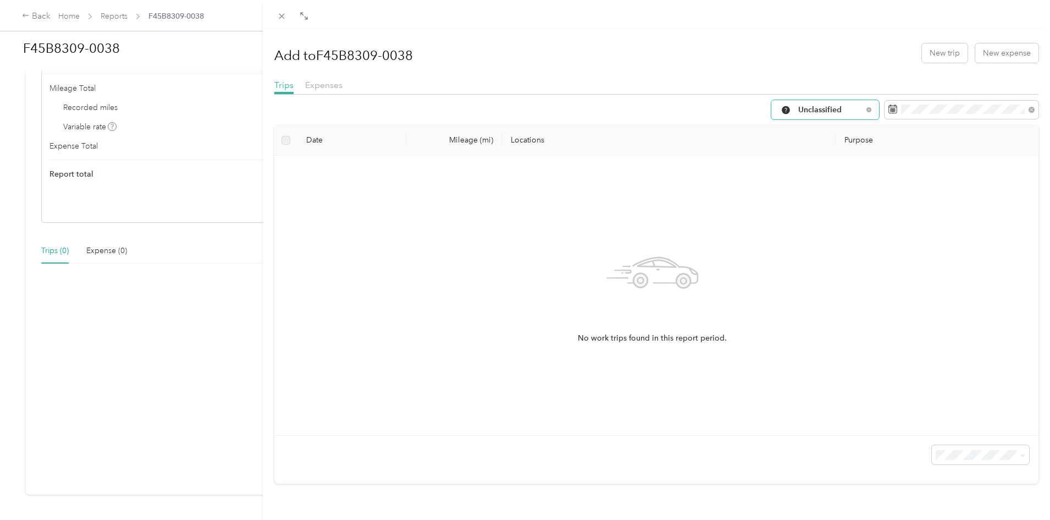
click at [848, 106] on span "Unclassified" at bounding box center [821, 110] width 84 height 9
click at [809, 164] on span "Work" at bounding box center [826, 167] width 73 height 12
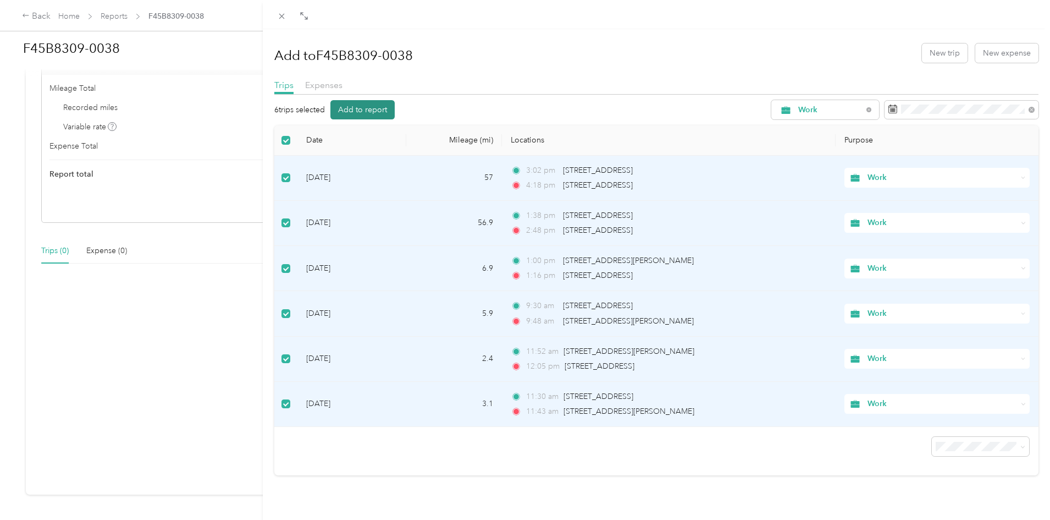
click at [371, 115] on button "Add to report" at bounding box center [362, 109] width 64 height 19
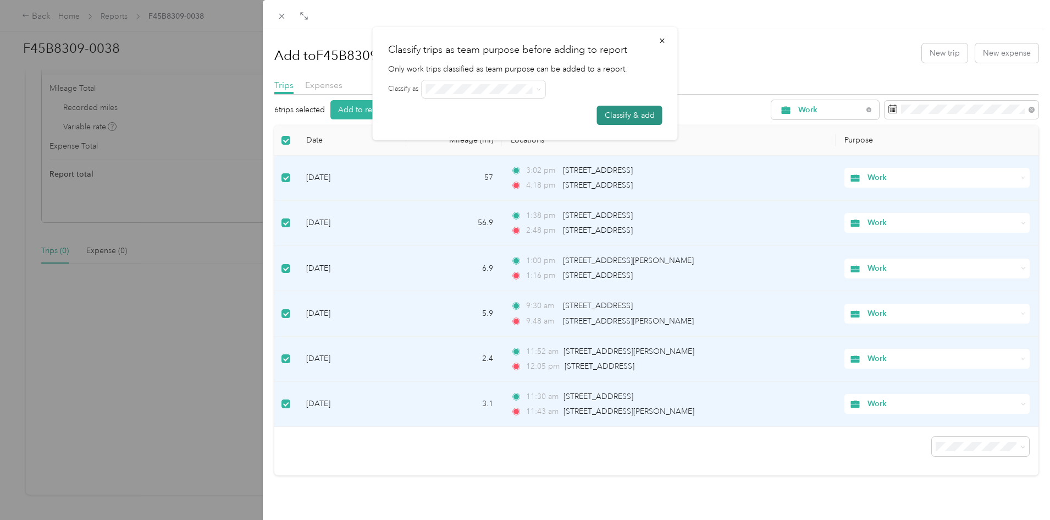
click at [614, 111] on button "Classify & add" at bounding box center [629, 115] width 65 height 19
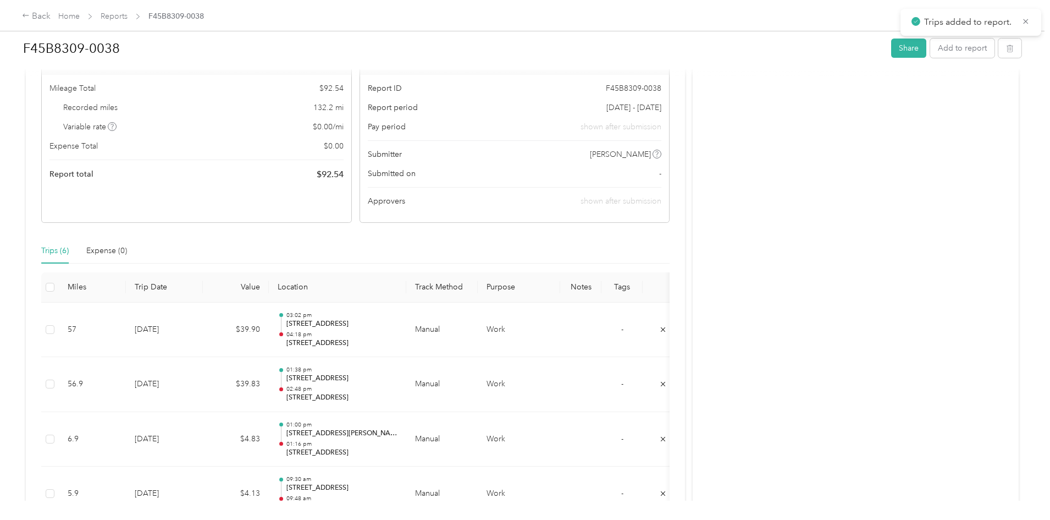
click at [601, 235] on div "Draft Draft, awaiting submission View activity & comments Report Summary Mileag…" at bounding box center [355, 331] width 659 height 670
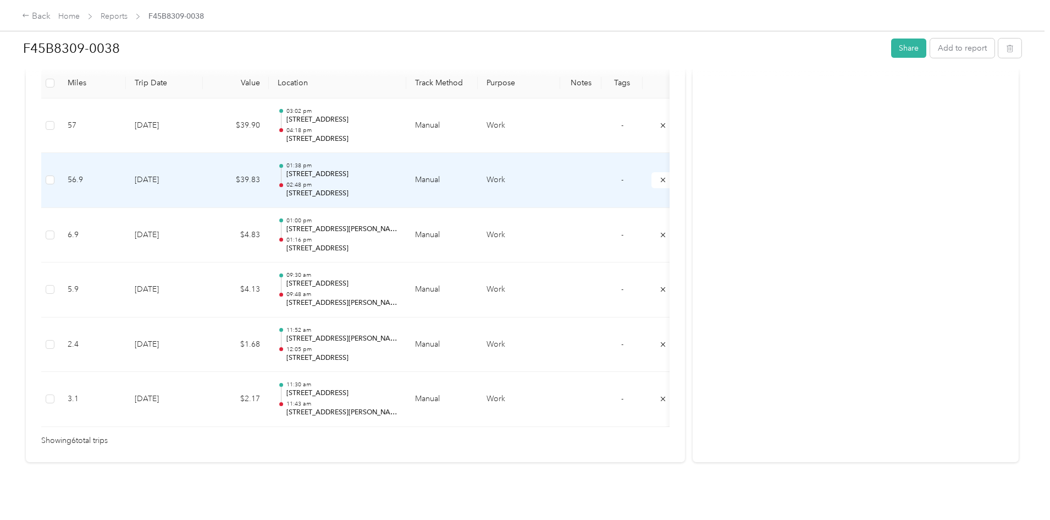
scroll to position [308, 0]
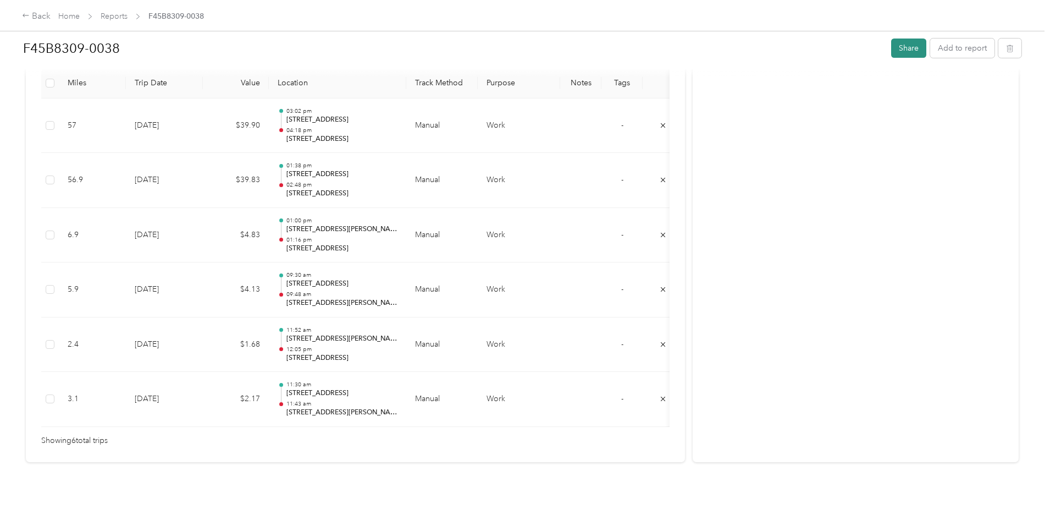
click at [891, 47] on button "Share" at bounding box center [908, 47] width 35 height 19
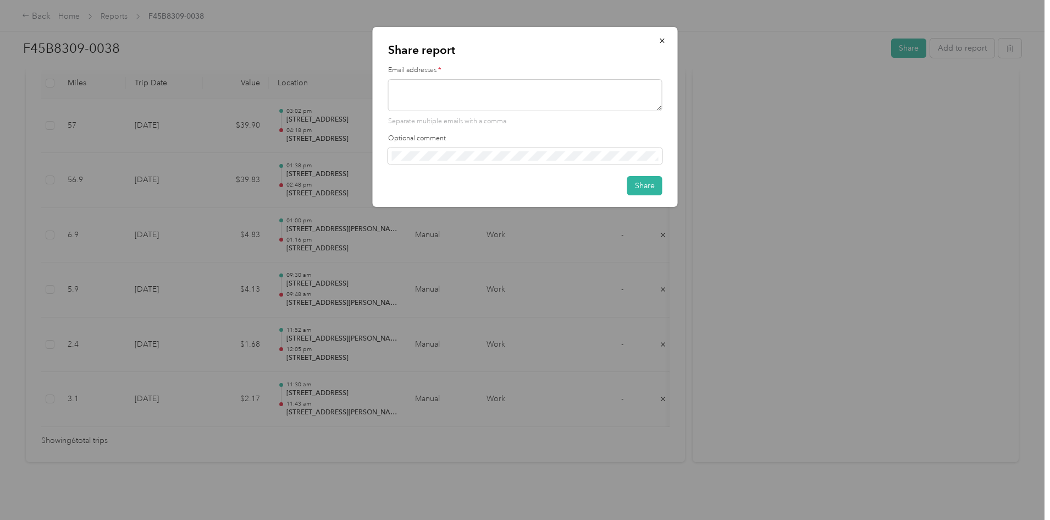
click at [526, 77] on div "Email addresses * Separate multiple emails with a comma" at bounding box center [525, 95] width 274 height 60
click at [520, 97] on textarea at bounding box center [525, 95] width 274 height 32
type textarea "[PERSON_NAME][EMAIL_ADDRESS][PERSON_NAME][DOMAIN_NAME]"
click at [655, 182] on button "Share" at bounding box center [644, 185] width 35 height 19
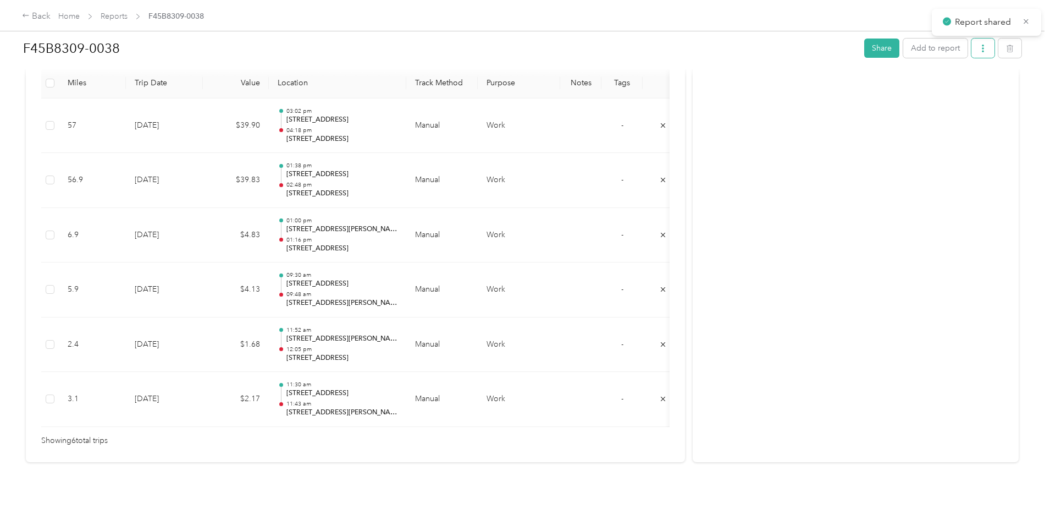
click at [972, 49] on button "button" at bounding box center [983, 47] width 23 height 19
click at [840, 93] on div "Download" at bounding box center [864, 89] width 65 height 12
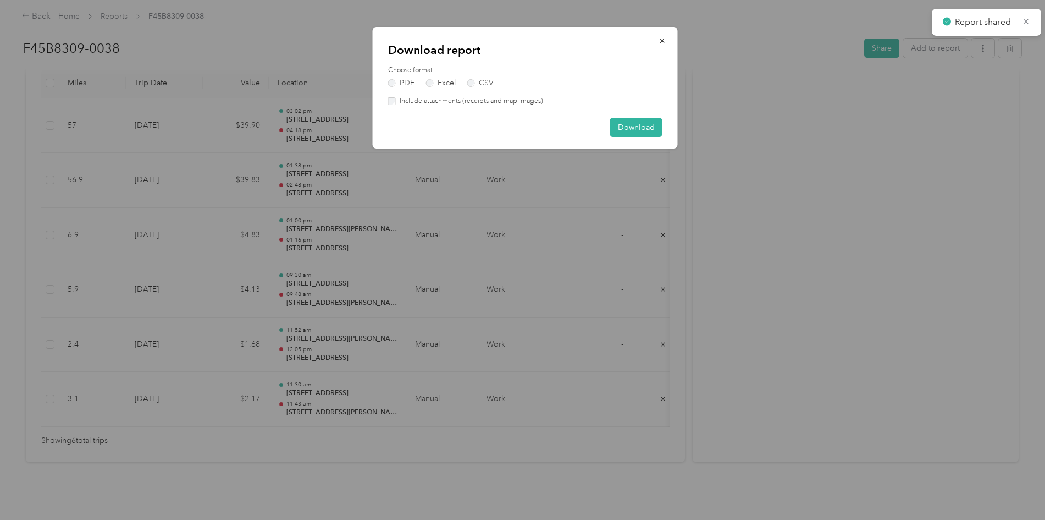
click at [431, 104] on label "Include attachments (receipts and map images)" at bounding box center [469, 101] width 147 height 10
click at [630, 130] on button "Download" at bounding box center [636, 127] width 52 height 19
